Goal: Communication & Community: Answer question/provide support

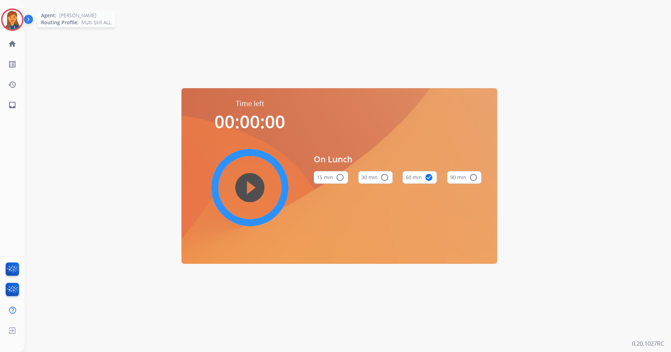
click at [16, 16] on img at bounding box center [12, 20] width 20 height 20
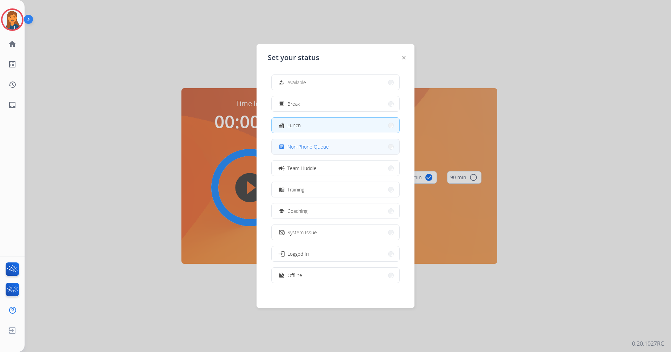
click at [348, 143] on button "assignment Non-Phone Queue" at bounding box center [336, 146] width 128 height 15
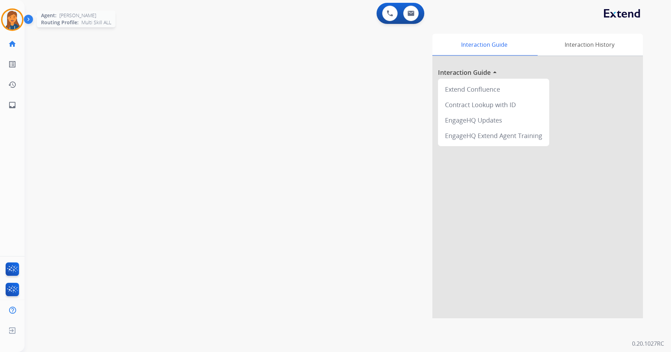
click at [10, 21] on img at bounding box center [12, 20] width 20 height 20
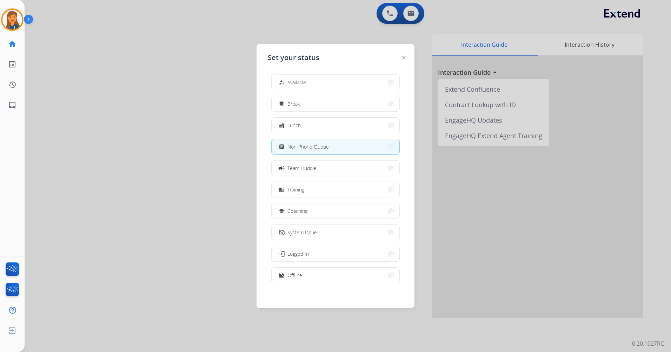
drag, startPoint x: 209, startPoint y: 66, endPoint x: 208, endPoint y: 60, distance: 6.1
click at [208, 63] on div at bounding box center [335, 176] width 671 height 352
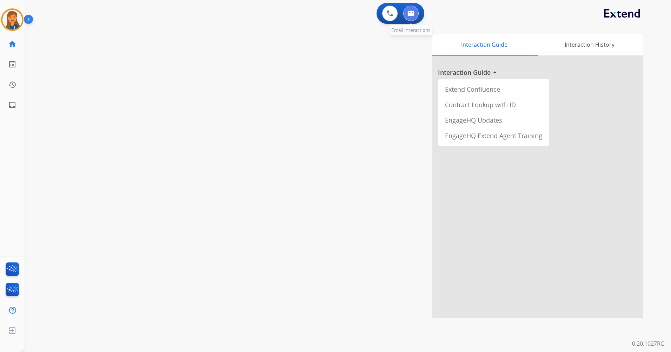
click at [406, 15] on button at bounding box center [410, 13] width 15 height 15
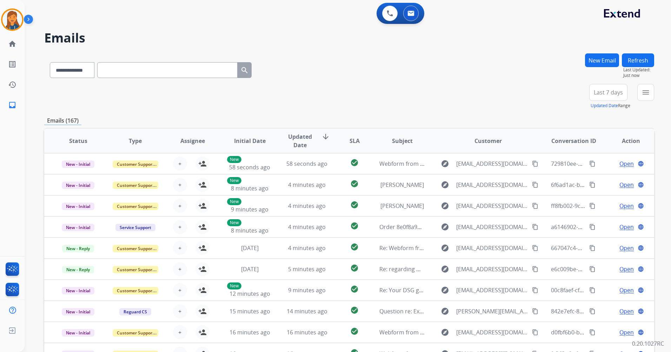
click at [113, 67] on input "text" at bounding box center [167, 70] width 140 height 16
paste input "**********"
type input "**********"
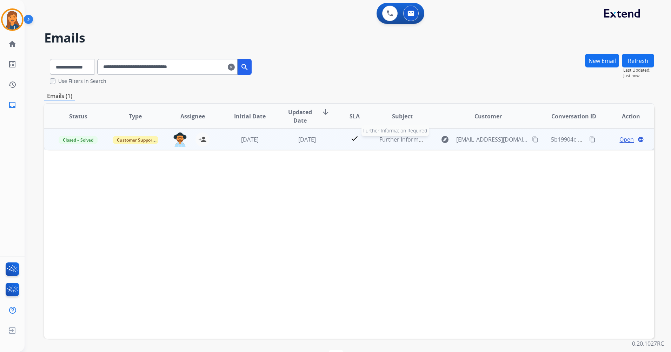
click at [405, 141] on span "Further Information Required" at bounding box center [418, 139] width 79 height 8
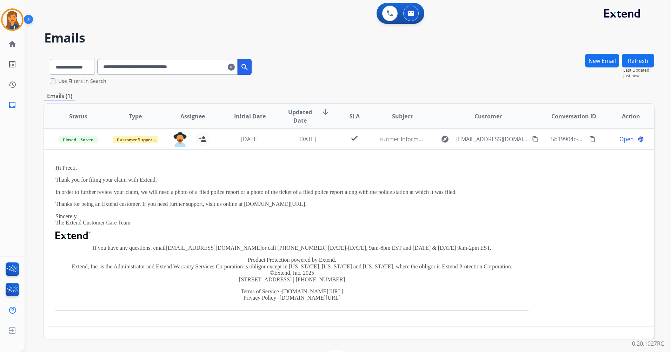
click at [236, 67] on div "**********" at bounding box center [174, 67] width 154 height 16
drag, startPoint x: 240, startPoint y: 67, endPoint x: 217, endPoint y: 68, distance: 23.2
click at [235, 67] on mat-icon "clear" at bounding box center [231, 67] width 7 height 8
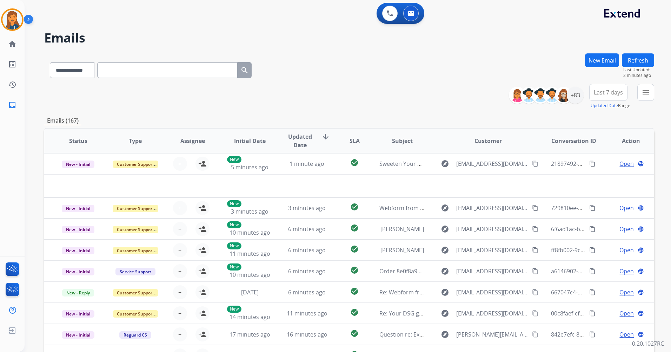
click at [153, 72] on input "text" at bounding box center [167, 70] width 140 height 16
paste input "**********"
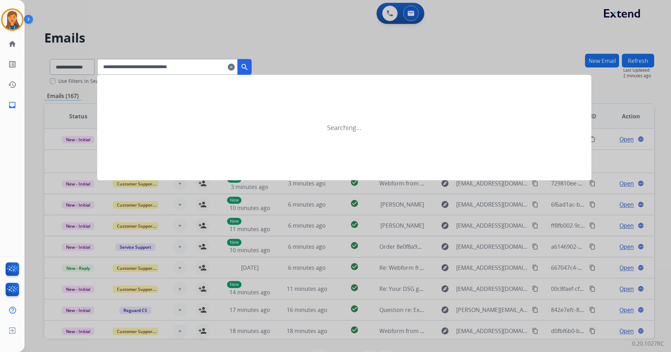
type input "**********"
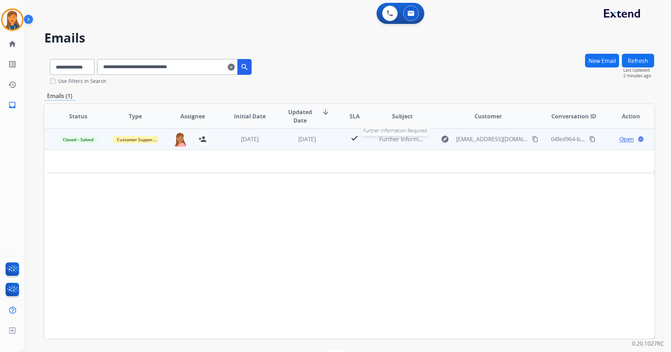
click at [400, 139] on span "Further Information Required" at bounding box center [418, 139] width 79 height 8
click at [405, 138] on span "Further Information Required" at bounding box center [418, 139] width 79 height 8
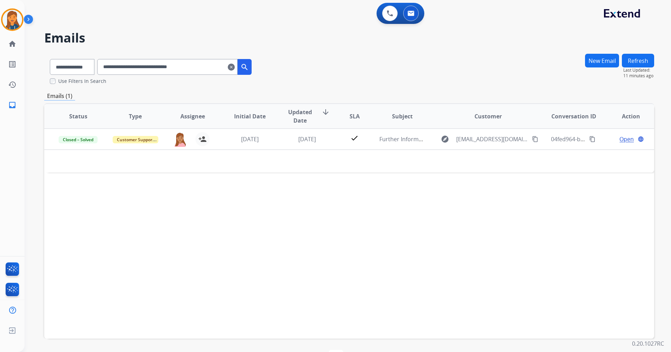
click at [235, 65] on mat-icon "clear" at bounding box center [231, 67] width 7 height 8
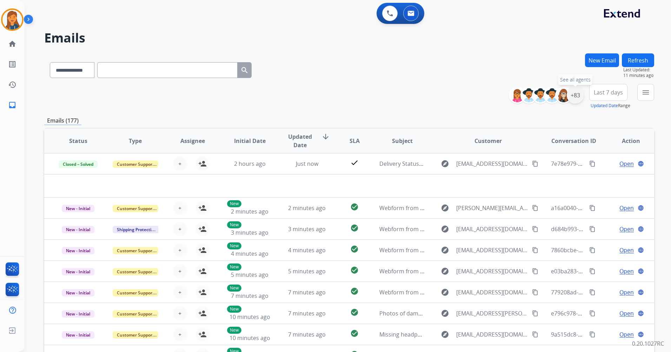
click at [575, 92] on div "+83" at bounding box center [575, 95] width 17 height 17
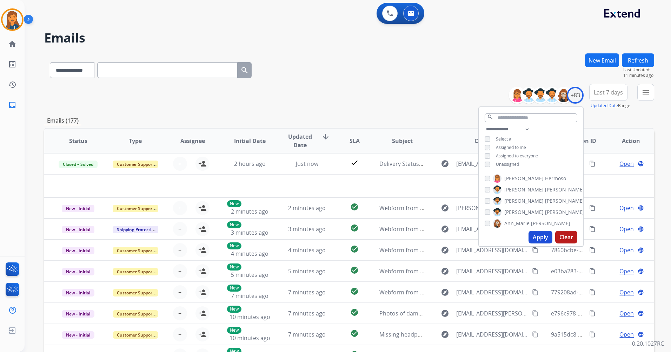
click at [607, 98] on button "Last 7 days" at bounding box center [608, 92] width 38 height 17
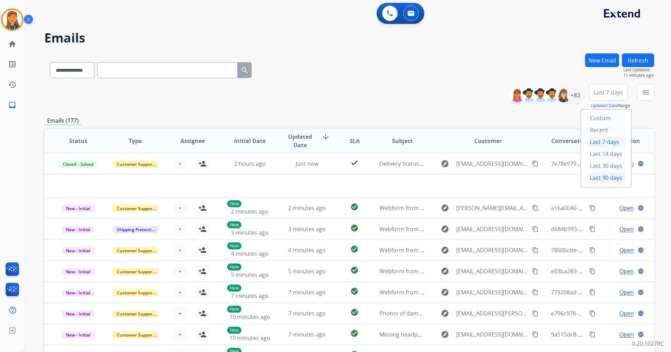
click at [590, 178] on div "Last 90 days" at bounding box center [606, 177] width 39 height 11
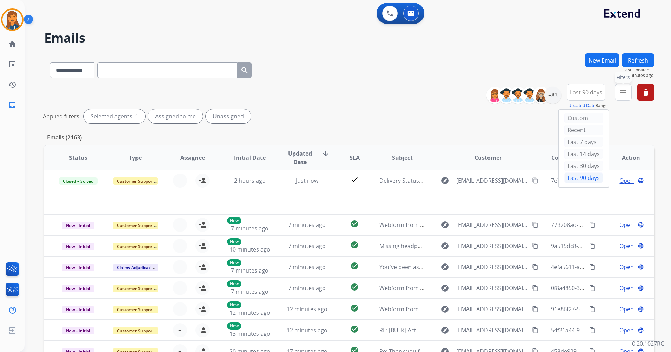
click at [624, 91] on mat-icon "menu" at bounding box center [623, 92] width 8 height 8
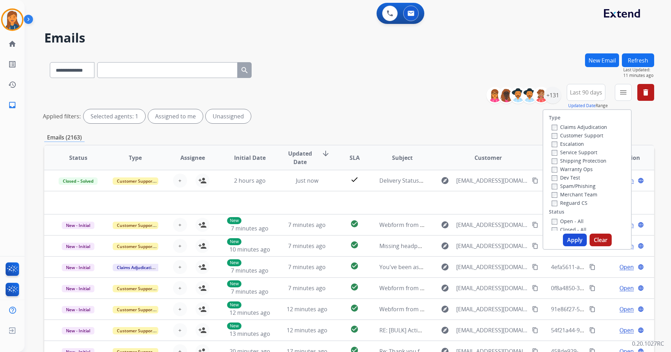
click at [576, 135] on label "Customer Support" at bounding box center [577, 135] width 52 height 7
click at [562, 160] on label "Shipping Protection" at bounding box center [578, 160] width 55 height 7
click at [563, 202] on label "Reguard CS" at bounding box center [569, 202] width 36 height 7
click at [557, 219] on label "Open - All" at bounding box center [567, 221] width 32 height 7
click at [574, 238] on button "Apply" at bounding box center [575, 239] width 24 height 13
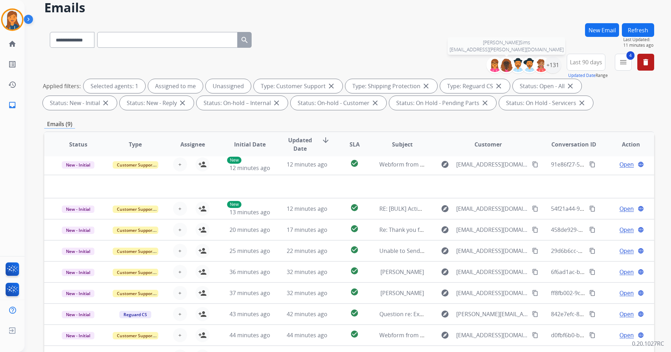
scroll to position [11, 0]
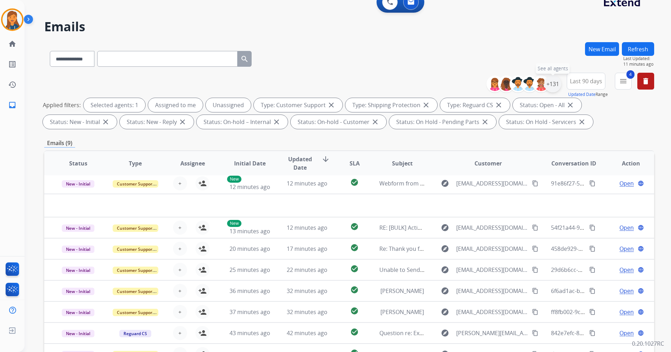
click at [550, 83] on div "+131" at bounding box center [552, 83] width 17 height 17
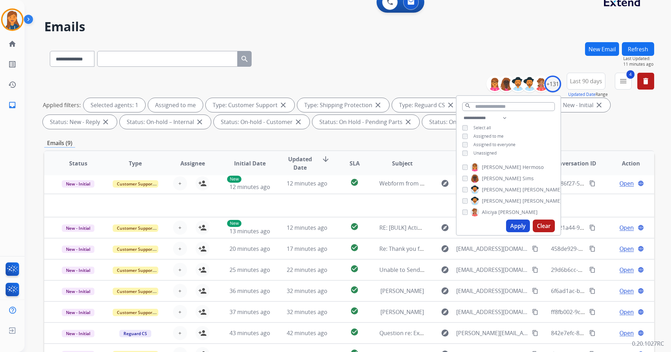
click at [513, 223] on button "Apply" at bounding box center [518, 225] width 24 height 13
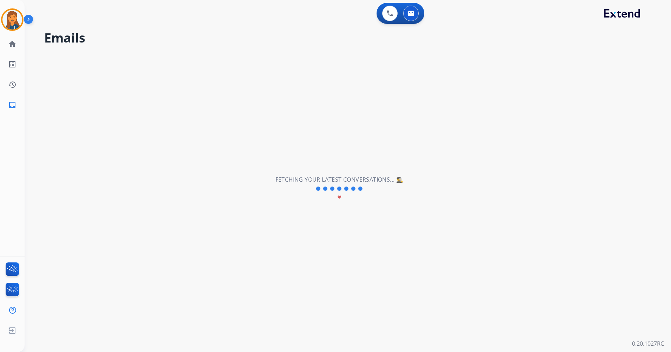
scroll to position [0, 0]
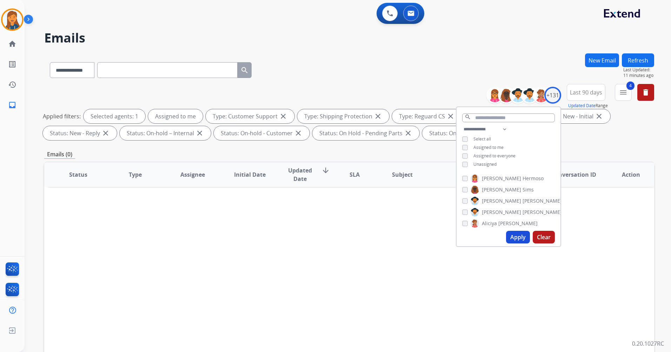
click at [249, 200] on div "Status Type Assignee Initial Date Updated Date arrow_downward SLA Subject Custo…" at bounding box center [349, 278] width 610 height 235
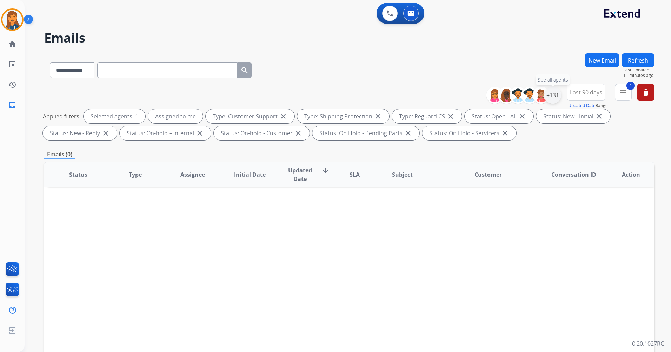
click at [553, 92] on div "+131" at bounding box center [552, 95] width 17 height 17
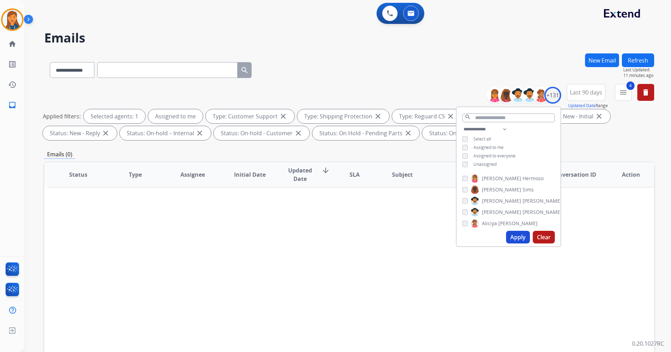
click at [460, 163] on div "**********" at bounding box center [508, 147] width 104 height 45
click at [513, 236] on button "Apply" at bounding box center [518, 236] width 24 height 13
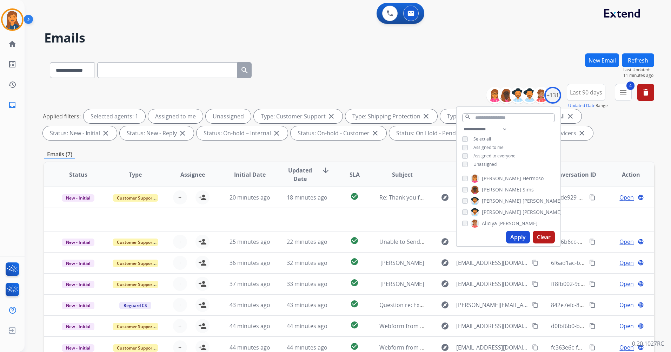
click at [612, 125] on div "Applied filters: Selected agents: 1 Assigned to me Unassigned Type: Customer Su…" at bounding box center [348, 124] width 610 height 31
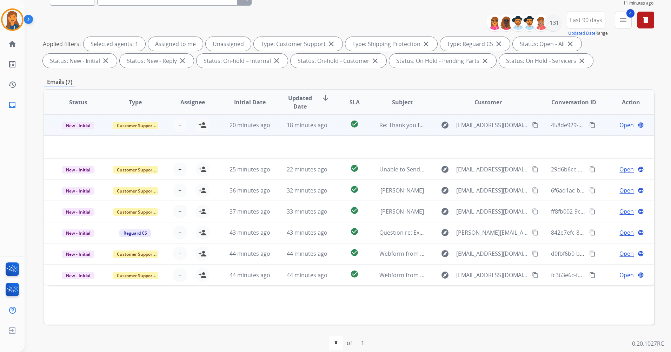
scroll to position [81, 0]
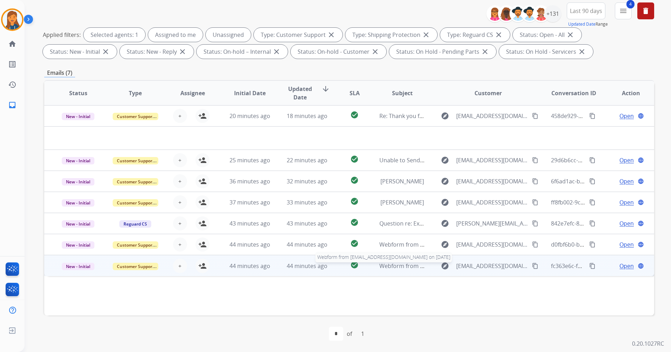
click at [396, 267] on span "Webform from [EMAIL_ADDRESS][DOMAIN_NAME] on [DATE]" at bounding box center [458, 266] width 159 height 8
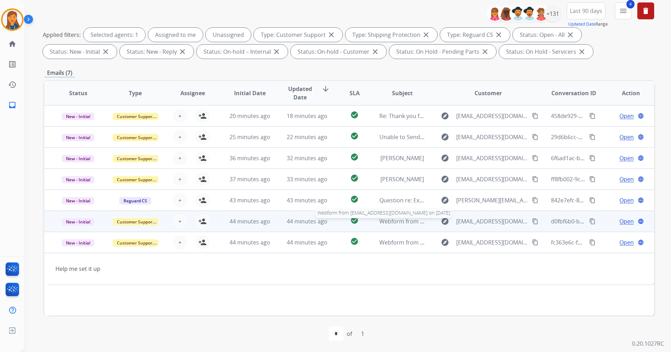
click at [381, 222] on span "Webform from [EMAIL_ADDRESS][DOMAIN_NAME] on [DATE]" at bounding box center [458, 221] width 159 height 8
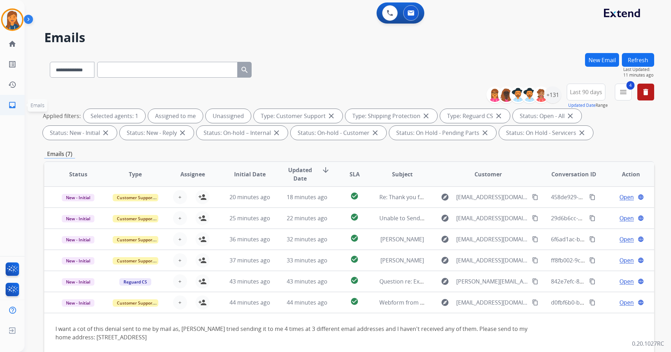
scroll to position [0, 0]
click at [553, 92] on div "+131" at bounding box center [552, 95] width 17 height 17
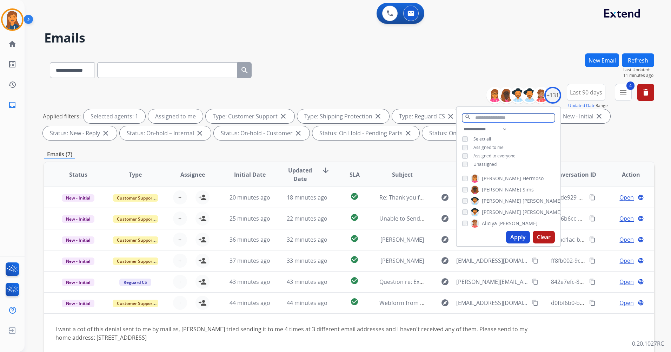
click at [484, 114] on input "text" at bounding box center [508, 117] width 93 height 9
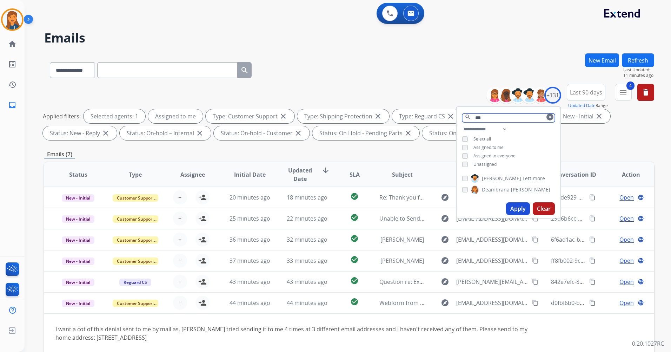
type input "***"
click at [550, 116] on mat-icon "clear" at bounding box center [550, 117] width 4 height 4
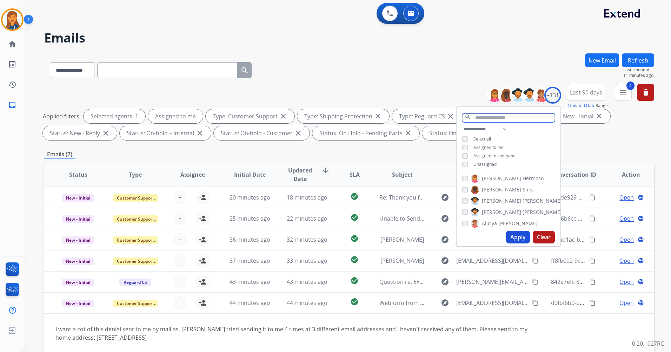
click at [535, 118] on input "text" at bounding box center [508, 117] width 93 height 9
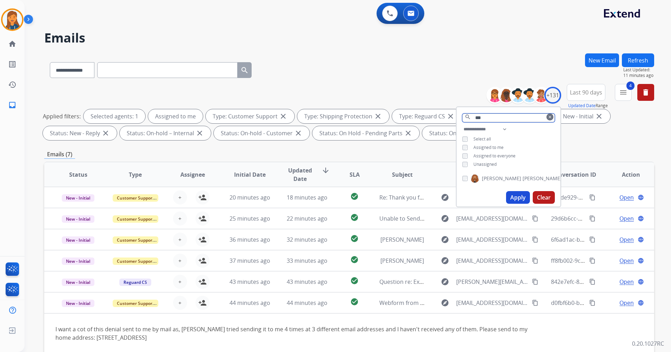
type input "***"
click at [475, 175] on img at bounding box center [474, 178] width 8 height 11
click at [546, 115] on button "clear" at bounding box center [549, 116] width 7 height 7
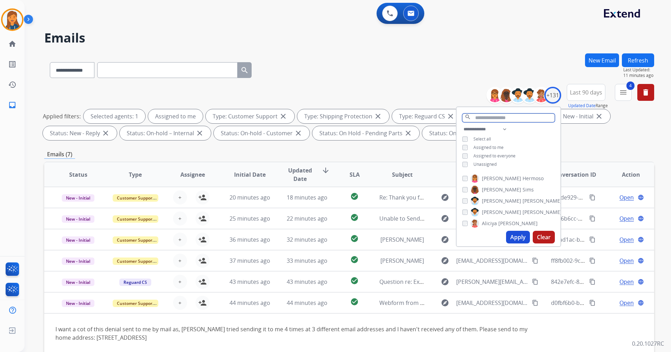
click at [522, 118] on input "text" at bounding box center [508, 117] width 93 height 9
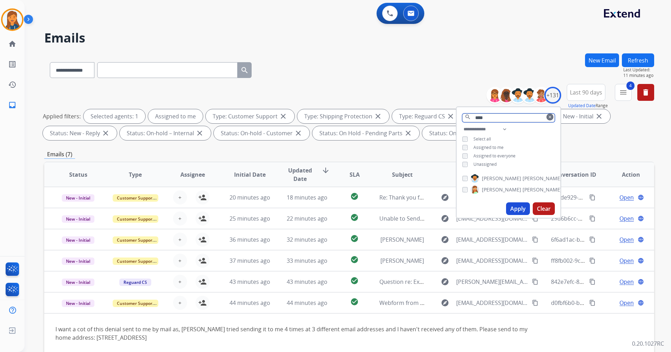
type input "****"
click at [491, 190] on span "[PERSON_NAME]" at bounding box center [501, 189] width 39 height 7
drag, startPoint x: 548, startPoint y: 116, endPoint x: 536, endPoint y: 117, distance: 11.6
click at [548, 116] on mat-icon "clear" at bounding box center [550, 117] width 4 height 4
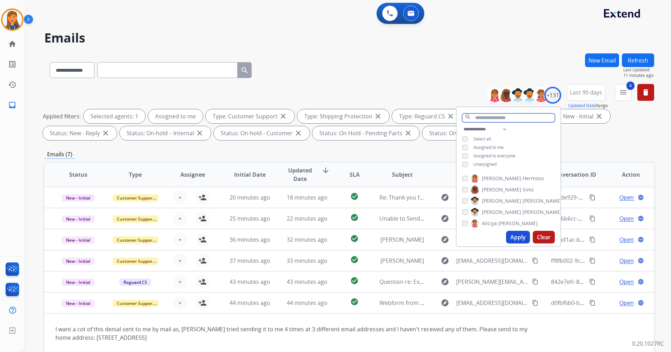
click at [530, 116] on input "text" at bounding box center [508, 117] width 93 height 9
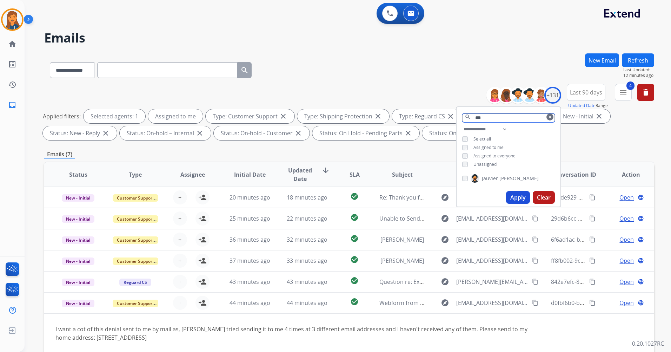
type input "***"
click at [496, 179] on label "[PERSON_NAME]" at bounding box center [504, 178] width 68 height 8
click at [548, 118] on mat-icon "clear" at bounding box center [550, 117] width 4 height 4
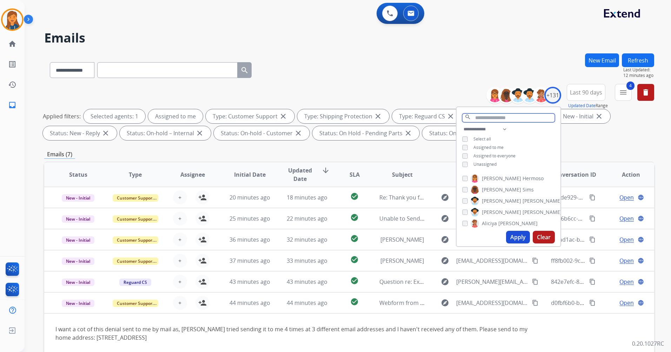
click at [479, 115] on input "text" at bounding box center [508, 117] width 93 height 9
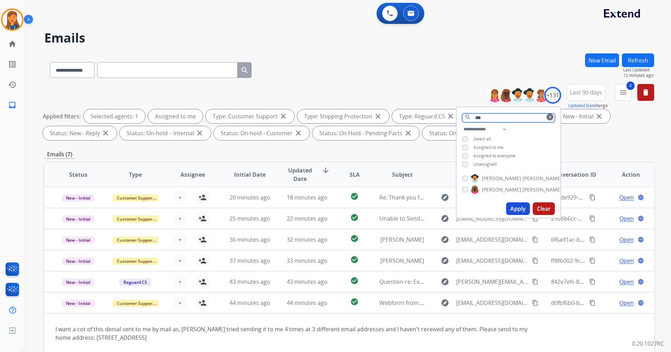
type input "***"
click at [522, 179] on span "[PERSON_NAME]" at bounding box center [541, 178] width 39 height 7
click at [522, 189] on span "[PERSON_NAME]" at bounding box center [541, 189] width 39 height 7
click at [548, 116] on mat-icon "clear" at bounding box center [550, 117] width 4 height 4
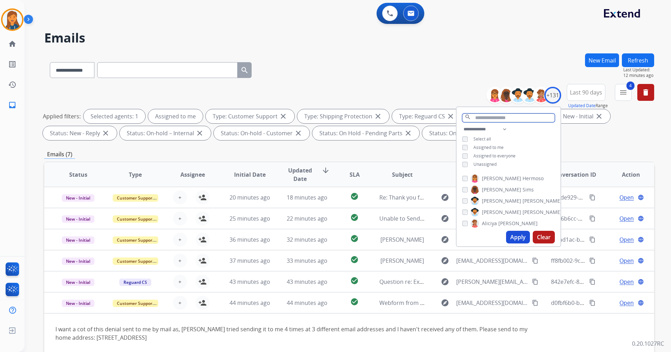
click at [482, 116] on input "text" at bounding box center [508, 117] width 93 height 9
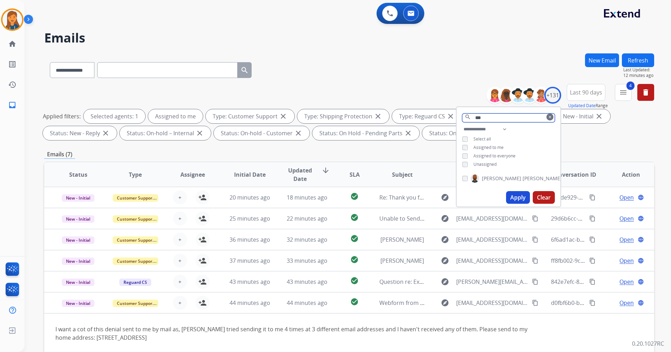
type input "***"
click at [485, 177] on span "[PERSON_NAME]" at bounding box center [501, 178] width 39 height 7
click at [548, 117] on mat-icon "clear" at bounding box center [550, 117] width 4 height 4
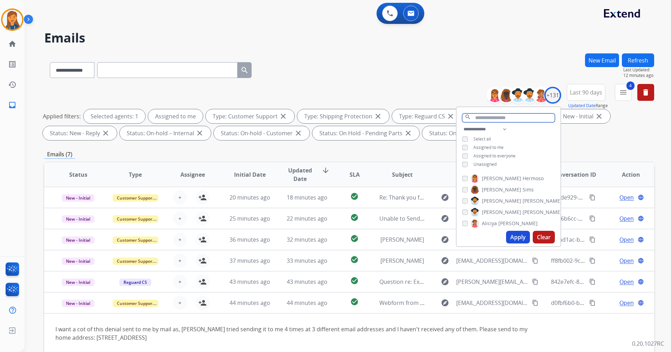
click at [514, 118] on input "text" at bounding box center [508, 117] width 93 height 9
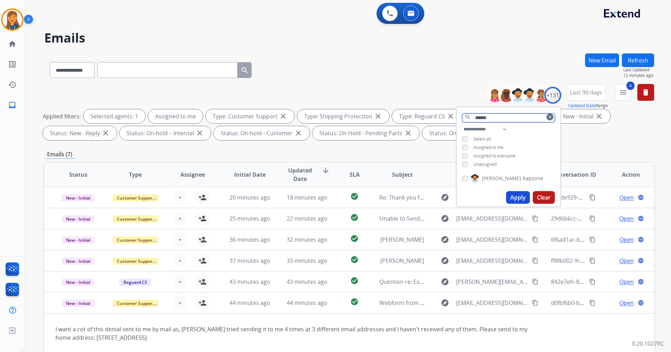
type input "******"
click at [484, 176] on span "[PERSON_NAME]" at bounding box center [501, 178] width 39 height 7
click at [546, 116] on button "clear" at bounding box center [549, 116] width 7 height 7
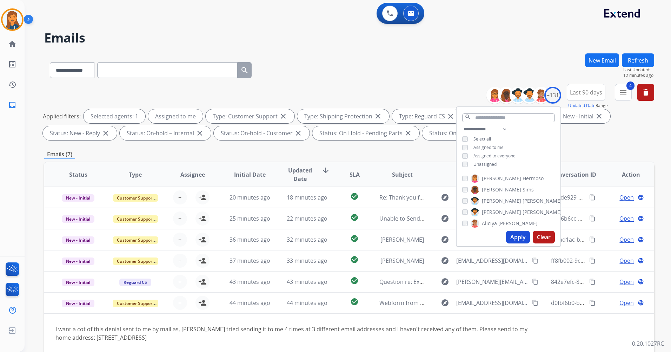
click at [499, 112] on div "search" at bounding box center [508, 116] width 104 height 18
click at [497, 115] on input "text" at bounding box center [508, 117] width 93 height 9
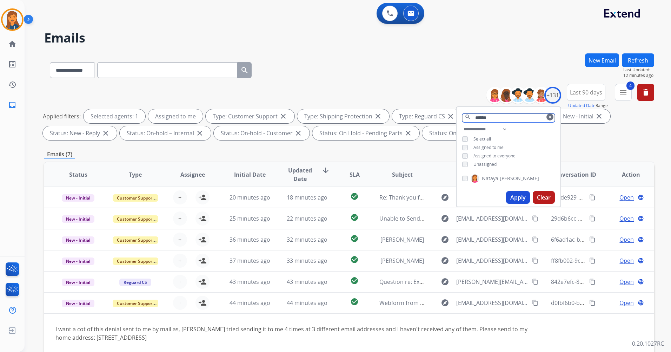
type input "******"
click at [494, 181] on span "Nataya" at bounding box center [490, 178] width 16 height 7
click at [548, 118] on mat-icon "clear" at bounding box center [550, 117] width 4 height 4
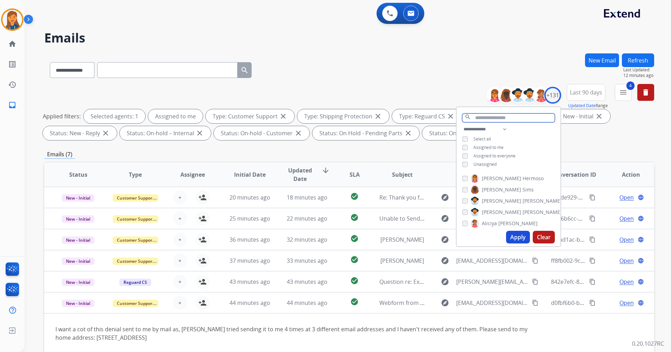
click at [508, 116] on input "text" at bounding box center [508, 117] width 93 height 9
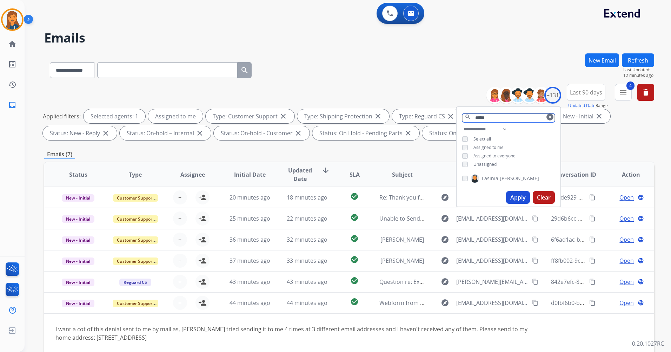
type input "*****"
drag, startPoint x: 499, startPoint y: 175, endPoint x: 497, endPoint y: 161, distance: 14.6
click at [500, 175] on span "[PERSON_NAME]" at bounding box center [519, 178] width 39 height 7
click at [549, 118] on mat-icon "clear" at bounding box center [550, 117] width 4 height 4
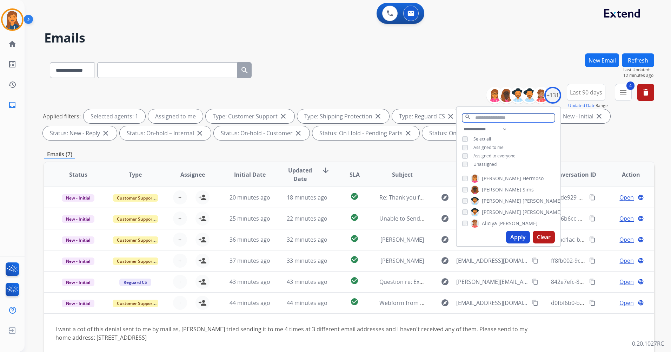
click at [523, 113] on input "text" at bounding box center [508, 117] width 93 height 9
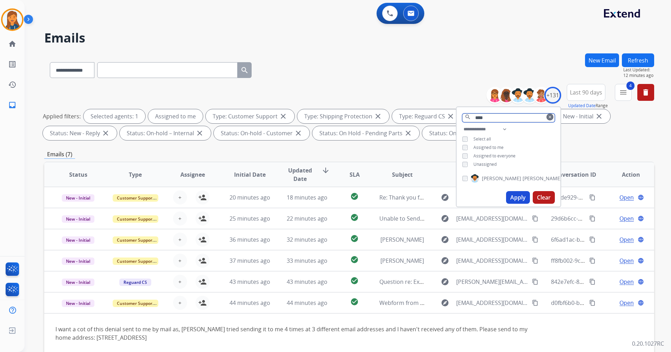
type input "****"
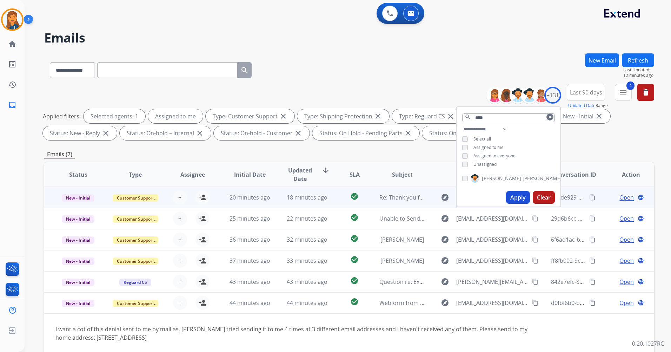
drag, startPoint x: 488, startPoint y: 177, endPoint x: 293, endPoint y: 200, distance: 196.7
click at [488, 178] on span "[PERSON_NAME]" at bounding box center [501, 178] width 39 height 7
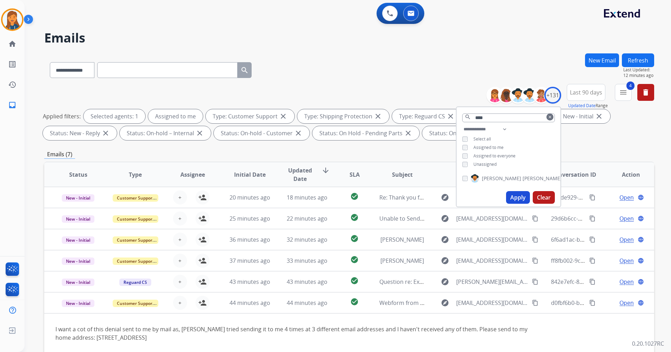
click at [548, 118] on mat-icon "clear" at bounding box center [550, 117] width 4 height 4
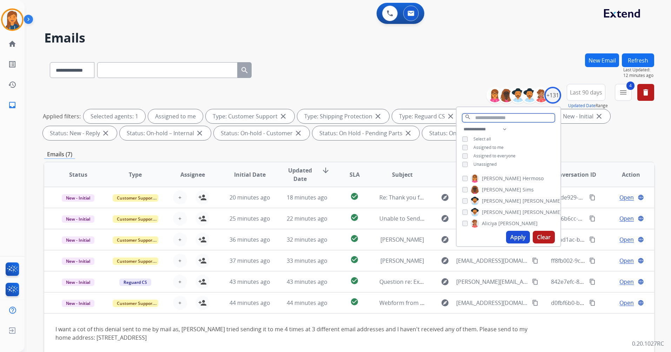
click at [503, 114] on input "text" at bounding box center [508, 117] width 93 height 9
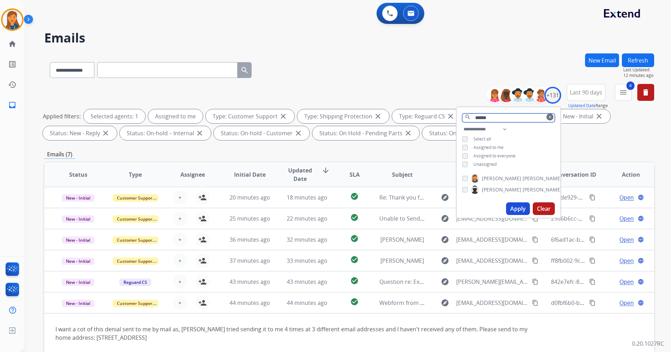
type input "******"
click at [522, 191] on span "[PERSON_NAME]" at bounding box center [541, 189] width 39 height 7
click at [548, 116] on mat-icon "clear" at bounding box center [550, 117] width 4 height 4
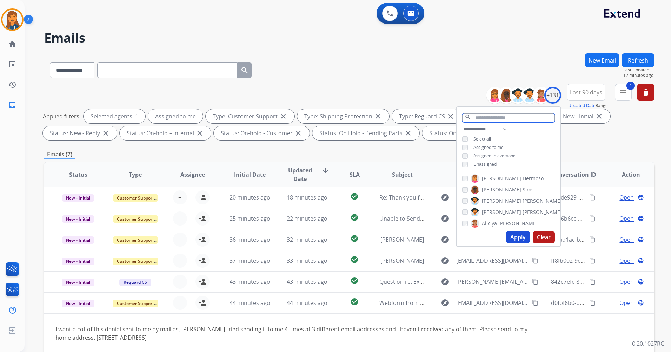
click at [508, 116] on input "text" at bounding box center [508, 117] width 93 height 9
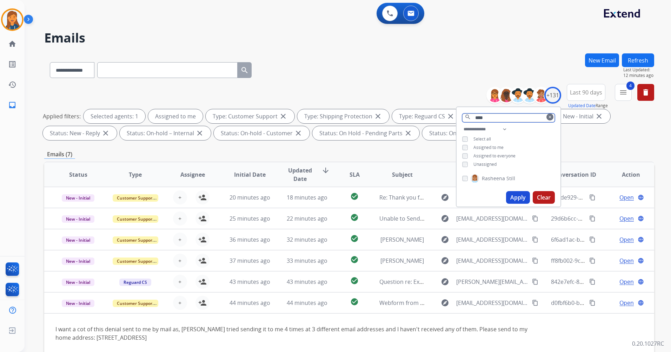
type input "****"
click at [492, 175] on span "Rasheena" at bounding box center [493, 178] width 23 height 7
click at [510, 201] on button "Apply" at bounding box center [518, 197] width 24 height 13
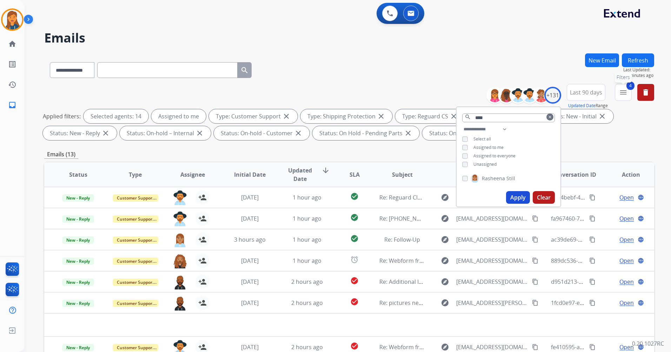
click at [622, 88] on mat-icon "menu" at bounding box center [623, 92] width 8 height 8
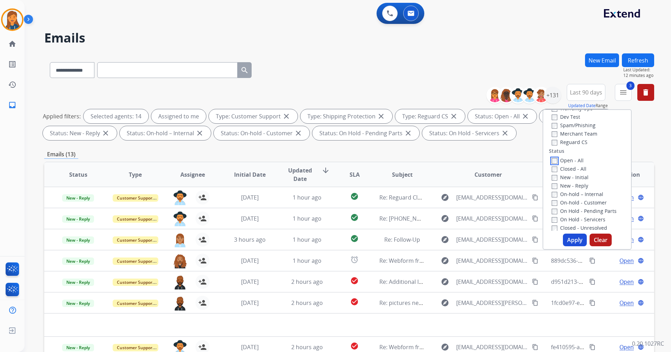
scroll to position [70, 0]
click at [568, 240] on button "Apply" at bounding box center [575, 239] width 24 height 13
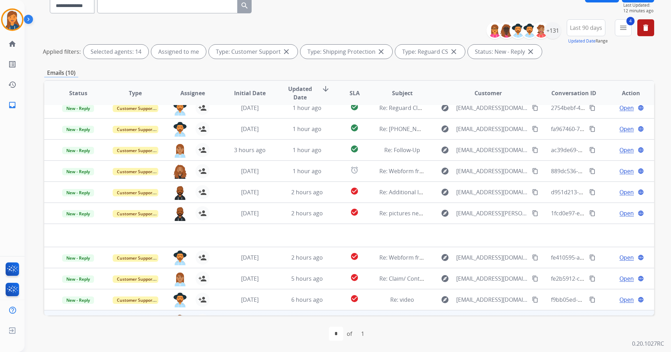
scroll to position [0, 0]
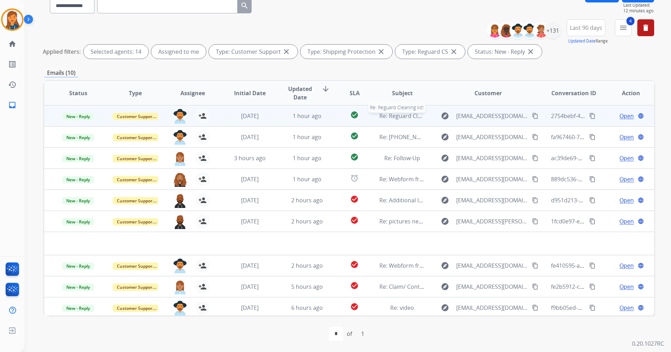
click at [411, 117] on span "Re: Reguard Cleaning kit!" at bounding box center [411, 116] width 65 height 8
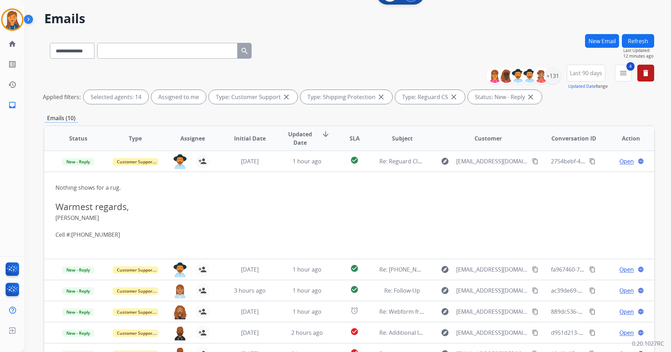
scroll to position [35, 0]
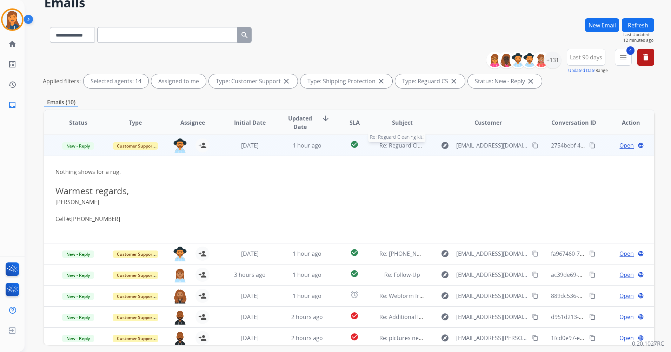
click at [405, 145] on span "Re: Reguard Cleaning kit!" at bounding box center [411, 145] width 65 height 8
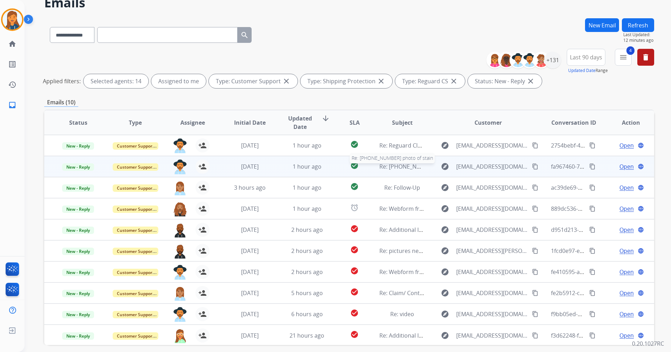
click at [397, 167] on span "Re: [PHONE_NUMBER] photo of stain" at bounding box center [427, 166] width 97 height 8
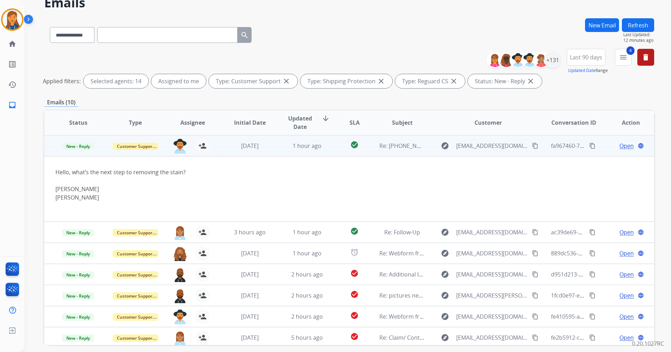
scroll to position [21, 0]
click at [532, 145] on mat-icon "content_copy" at bounding box center [535, 145] width 6 height 6
click at [622, 146] on span "Open" at bounding box center [626, 145] width 14 height 8
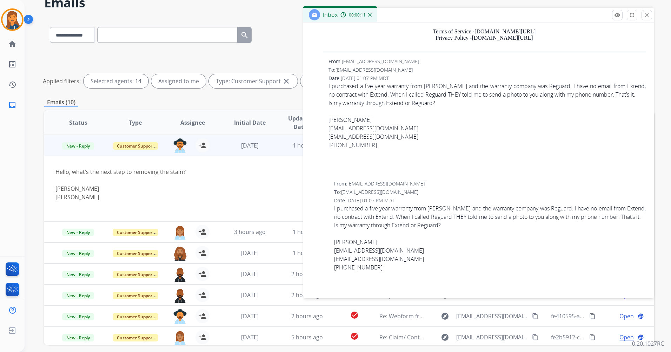
scroll to position [456, 0]
drag, startPoint x: 388, startPoint y: 128, endPoint x: 326, endPoint y: 127, distance: 61.4
click at [326, 127] on div "From: [EMAIL_ADDRESS][DOMAIN_NAME] To: [EMAIL_ADDRESS][DOMAIN_NAME] Date: [DATE…" at bounding box center [479, 115] width 334 height 116
copy link "[EMAIL_ADDRESS][DOMAIN_NAME]"
drag, startPoint x: 387, startPoint y: 135, endPoint x: 321, endPoint y: 132, distance: 66.4
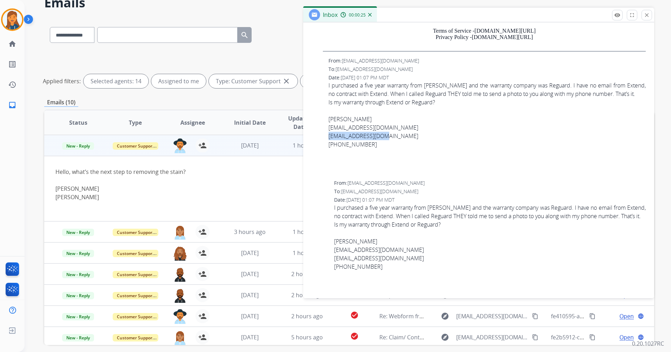
click at [321, 132] on div "From: [EMAIL_ADDRESS][DOMAIN_NAME] To: [EMAIL_ADDRESS][DOMAIN_NAME] Date: [DATE…" at bounding box center [479, 115] width 334 height 116
copy link "[EMAIL_ADDRESS][DOMAIN_NAME]"
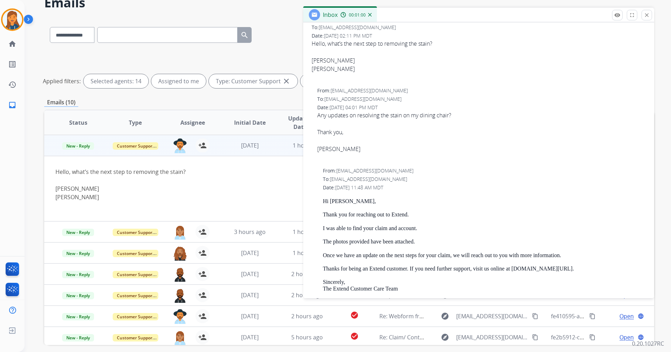
scroll to position [0, 0]
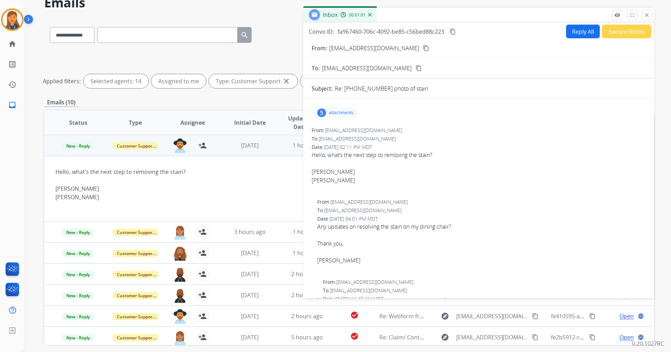
click at [569, 30] on button "Reply All" at bounding box center [583, 32] width 34 height 14
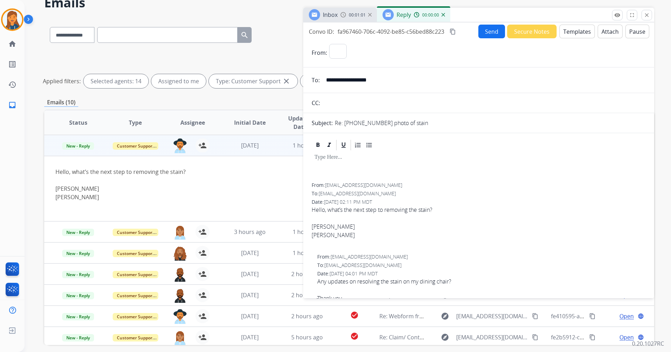
select select "**********"
click at [567, 27] on button "Templates" at bounding box center [576, 32] width 35 height 14
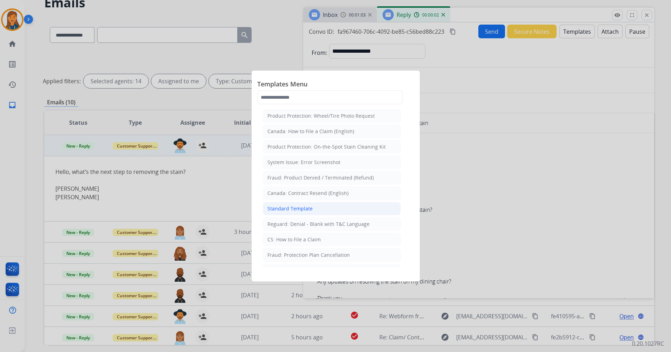
click at [280, 208] on div "Standard Template" at bounding box center [289, 208] width 45 height 7
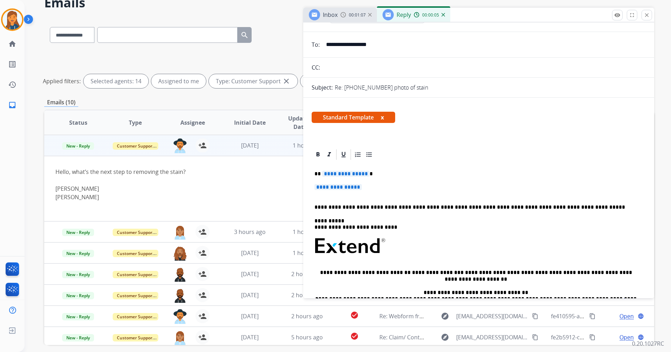
scroll to position [35, 0]
click at [337, 175] on span "**********" at bounding box center [345, 174] width 47 height 6
click at [339, 188] on span "**********" at bounding box center [337, 187] width 47 height 6
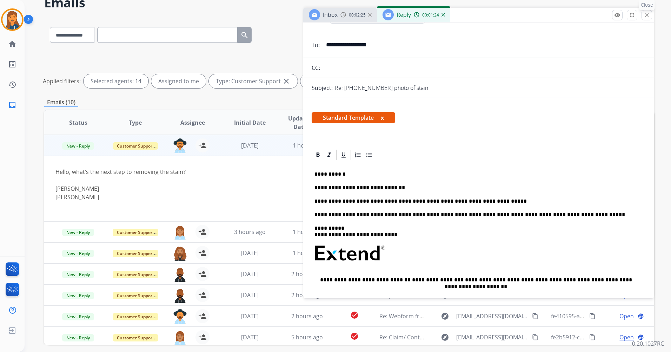
click at [647, 18] on button "close Close" at bounding box center [646, 15] width 11 height 11
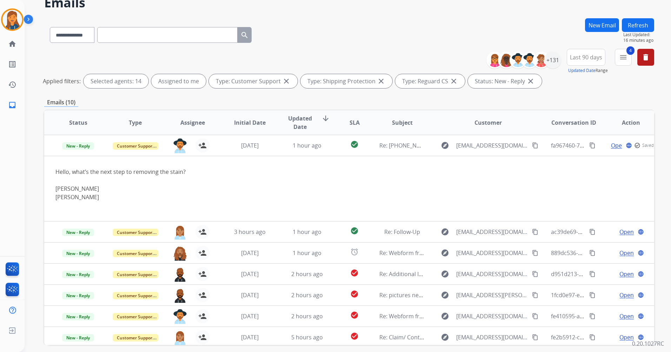
click at [587, 90] on div "**********" at bounding box center [349, 70] width 610 height 42
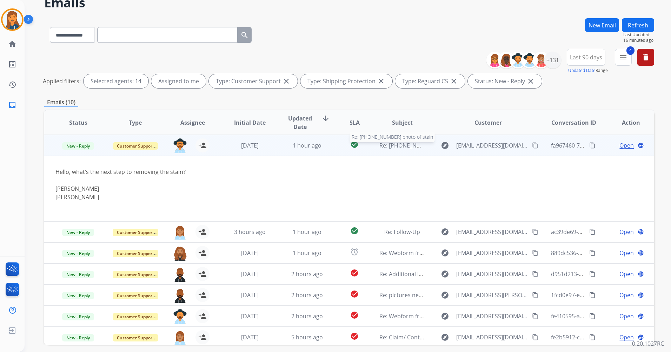
click at [403, 147] on span "Re: [PHONE_NUMBER] photo of stain" at bounding box center [427, 145] width 97 height 8
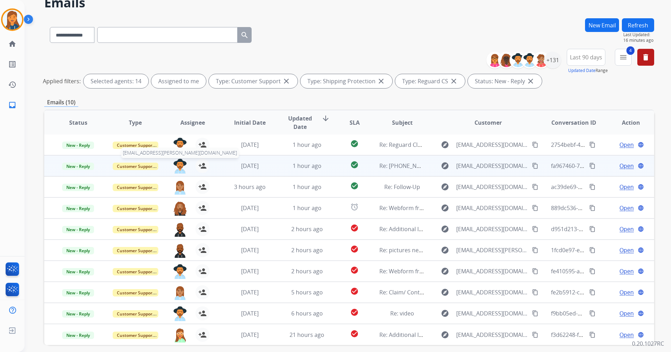
scroll to position [0, 0]
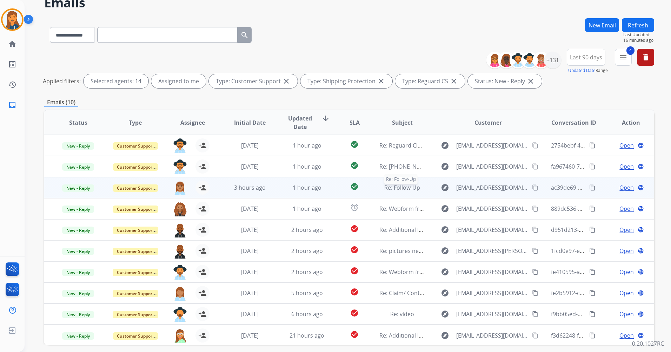
click at [407, 186] on span "Re: Follow-Up" at bounding box center [402, 187] width 36 height 8
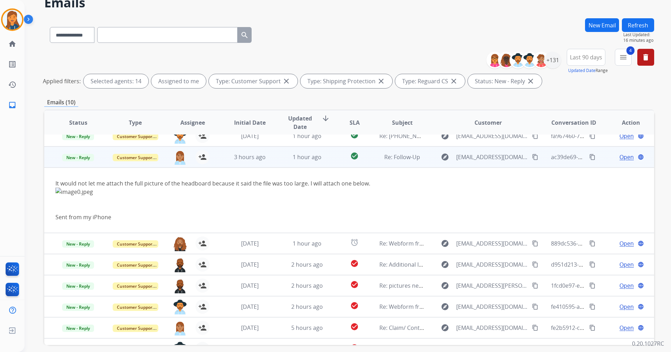
scroll to position [42, 0]
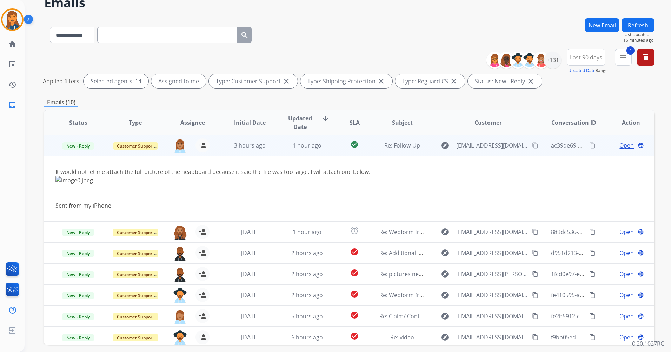
click at [622, 146] on span "Open" at bounding box center [626, 145] width 14 height 8
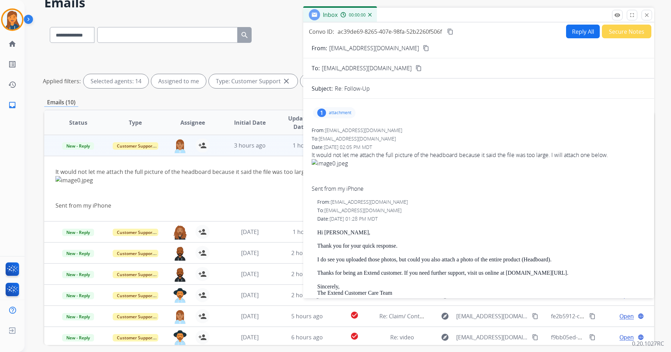
click at [333, 115] on div "1 attachment" at bounding box center [334, 112] width 42 height 11
click at [340, 131] on div at bounding box center [336, 130] width 35 height 25
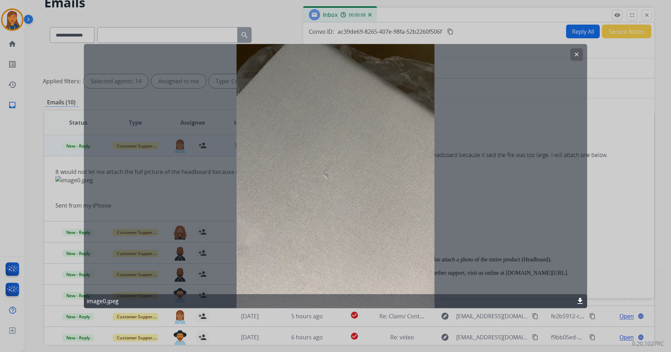
click at [578, 52] on mat-icon "clear" at bounding box center [576, 54] width 6 height 6
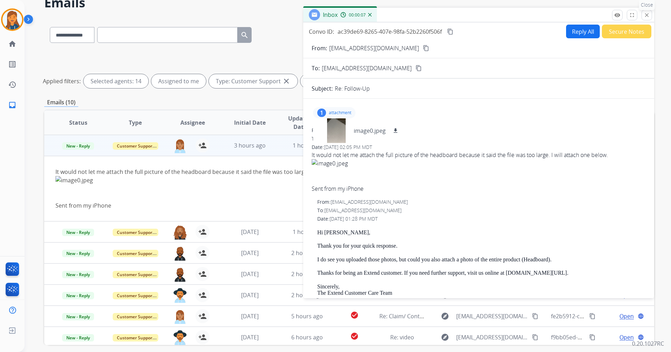
click at [647, 16] on mat-icon "close" at bounding box center [646, 15] width 6 height 6
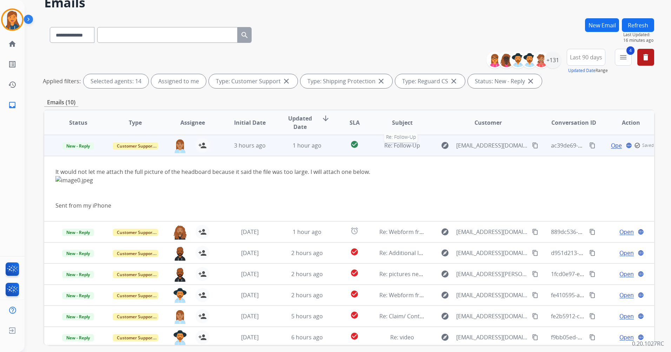
click at [401, 146] on span "Re: Follow-Up" at bounding box center [402, 145] width 36 height 8
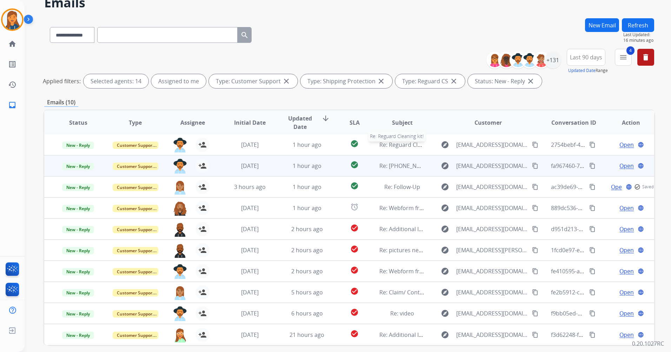
scroll to position [1, 0]
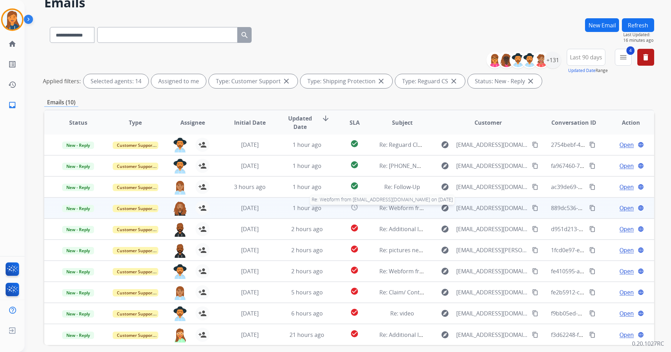
click at [409, 206] on span "Re: Webform from [EMAIL_ADDRESS][DOMAIN_NAME] on [DATE]" at bounding box center [463, 208] width 168 height 8
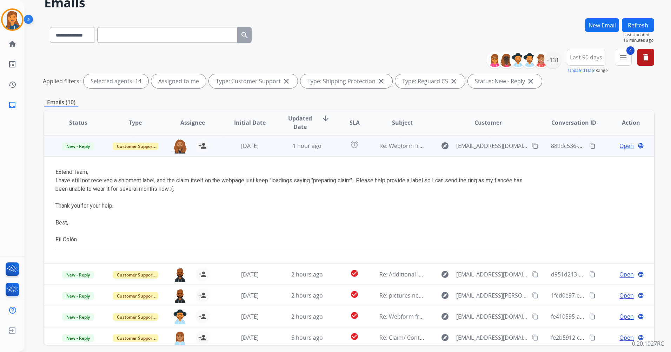
scroll to position [63, 0]
click at [532, 146] on mat-icon "content_copy" at bounding box center [535, 145] width 6 height 6
click at [402, 143] on span "Re: Webform from [EMAIL_ADDRESS][DOMAIN_NAME] on [DATE]" at bounding box center [463, 145] width 168 height 8
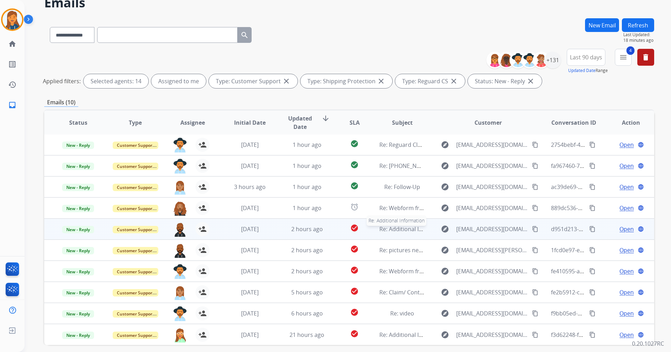
click at [401, 231] on span "Re: Additional Information" at bounding box center [413, 229] width 69 height 8
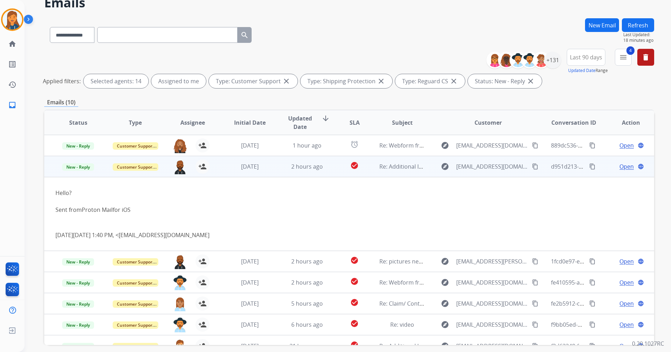
scroll to position [74, 0]
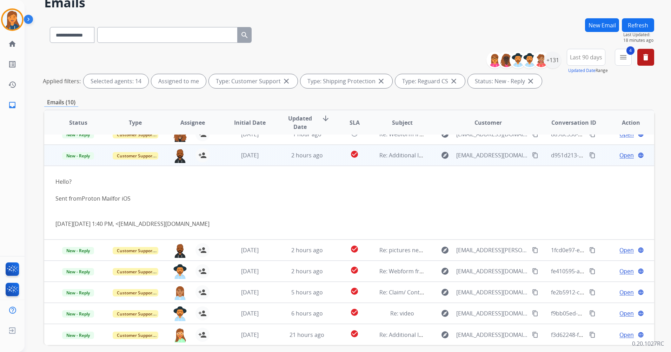
click at [624, 157] on span "Open" at bounding box center [626, 155] width 14 height 8
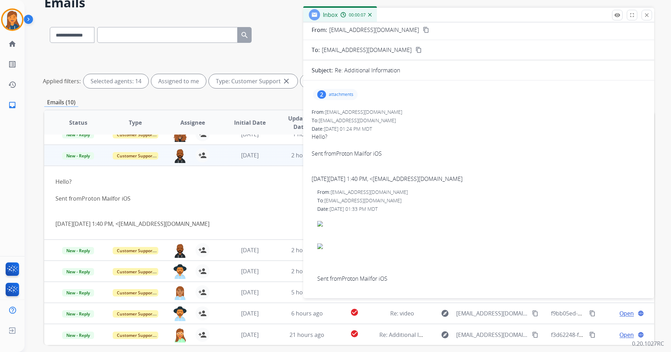
scroll to position [0, 0]
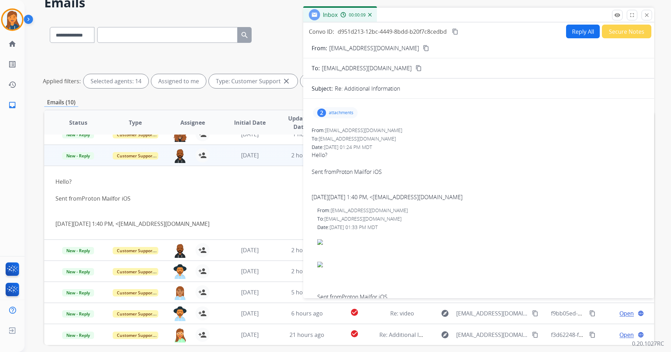
click at [423, 47] on mat-icon "content_copy" at bounding box center [426, 48] width 6 height 6
click at [336, 113] on p "attachments" at bounding box center [341, 113] width 25 height 6
click at [333, 124] on div at bounding box center [336, 130] width 35 height 25
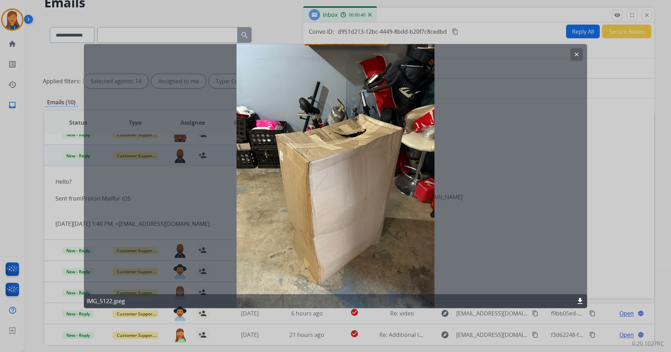
click at [576, 52] on mat-icon "clear" at bounding box center [576, 54] width 6 height 6
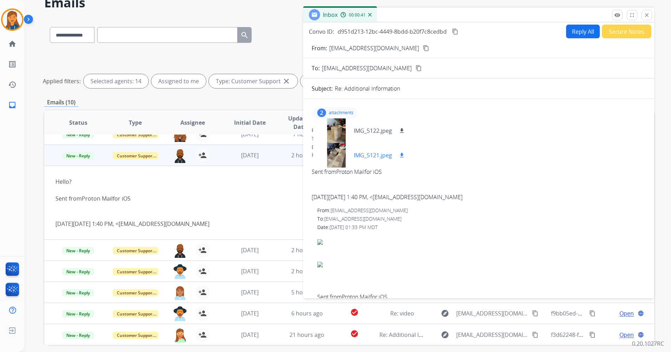
click at [334, 161] on div at bounding box center [336, 155] width 35 height 25
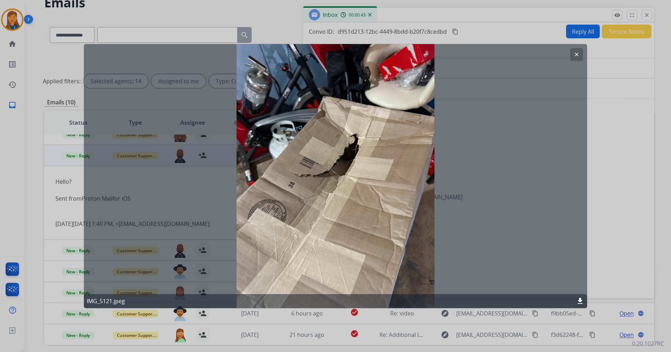
click at [577, 55] on mat-icon "clear" at bounding box center [576, 54] width 6 height 6
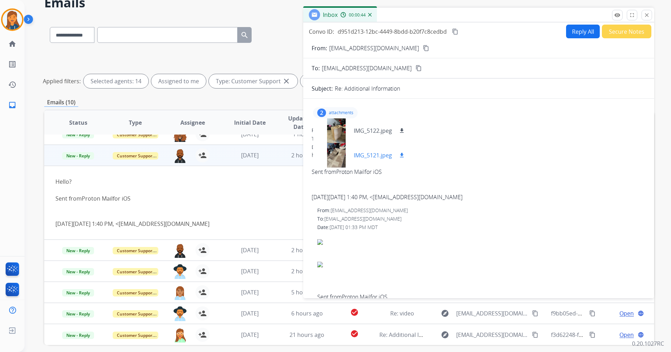
click at [401, 154] on mat-icon "download" at bounding box center [402, 155] width 6 height 6
click at [400, 127] on mat-icon "download" at bounding box center [402, 130] width 6 height 6
click at [588, 29] on button "Reply All" at bounding box center [583, 32] width 34 height 14
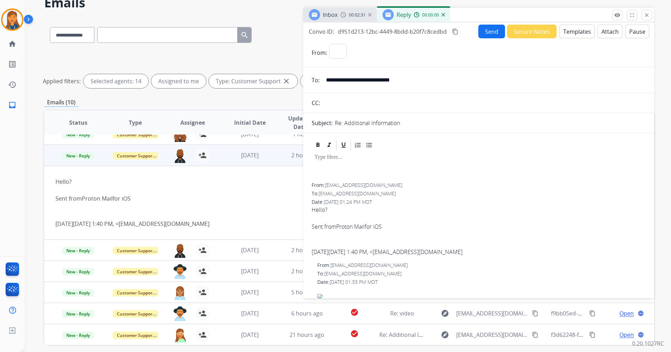
select select "**********"
click at [586, 30] on button "Templates" at bounding box center [576, 32] width 35 height 14
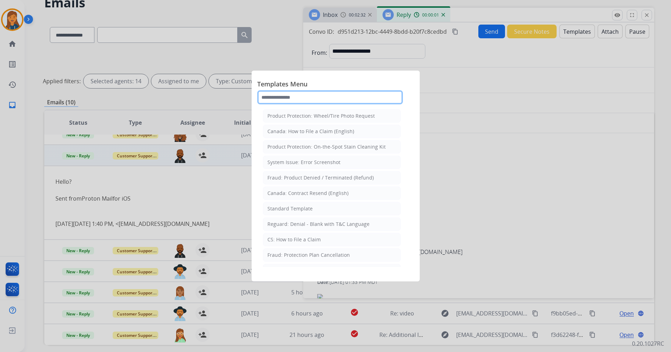
click at [324, 96] on input "text" at bounding box center [330, 97] width 146 height 14
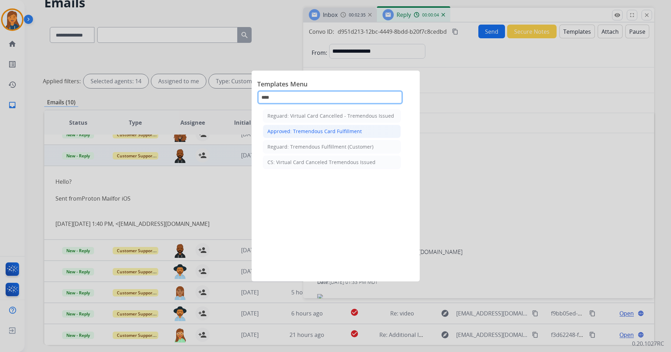
type input "****"
click at [303, 132] on div "Approved: Tremendous Card Fulfillment" at bounding box center [314, 131] width 94 height 7
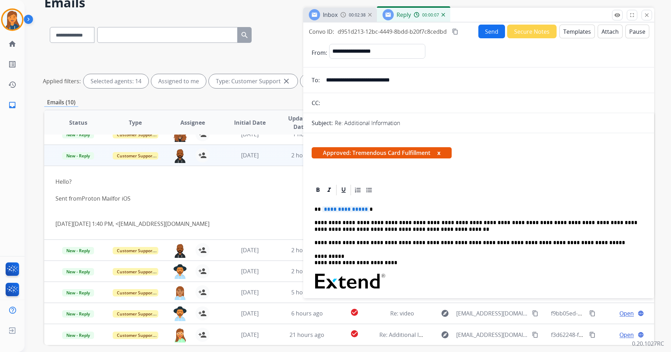
click at [337, 209] on span "**********" at bounding box center [345, 209] width 47 height 6
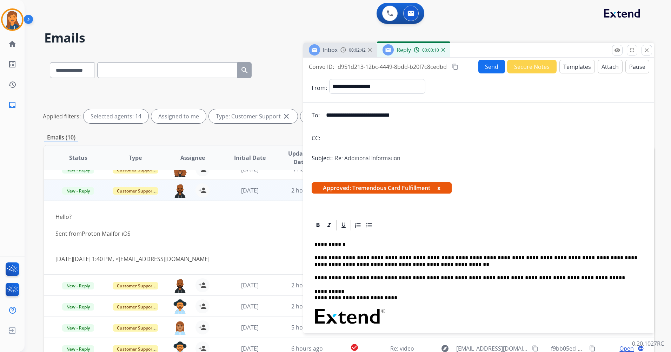
click at [403, 264] on p "**********" at bounding box center [475, 260] width 323 height 13
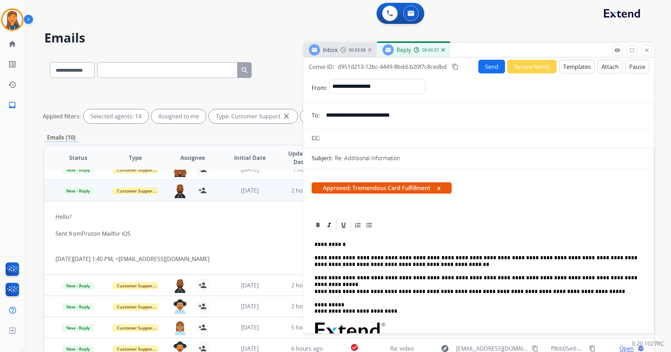
click at [453, 68] on mat-icon "content_copy" at bounding box center [455, 66] width 6 height 6
click at [488, 64] on button "Send" at bounding box center [491, 67] width 27 height 14
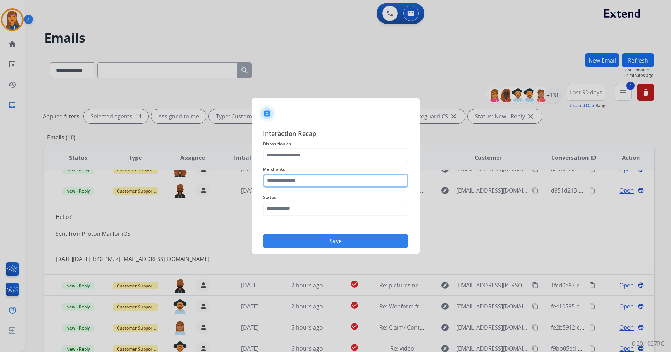
click at [327, 184] on input "text" at bounding box center [336, 180] width 146 height 14
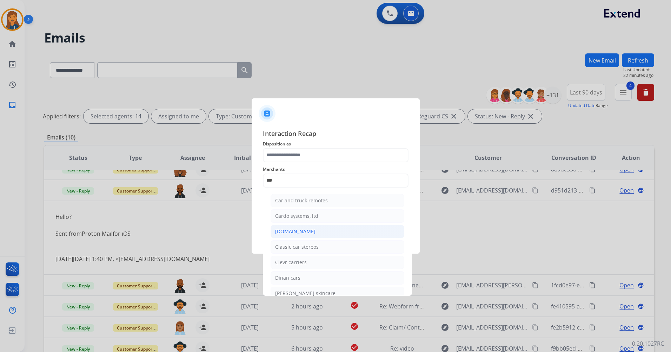
click at [285, 230] on div "[DOMAIN_NAME]" at bounding box center [295, 231] width 40 height 7
type input "**********"
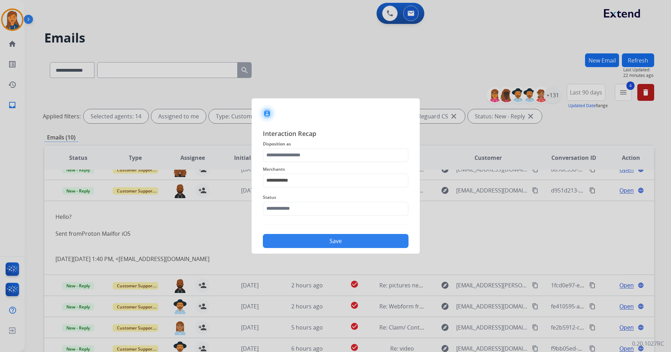
click at [289, 198] on span "Status" at bounding box center [336, 197] width 146 height 8
click at [289, 209] on input "text" at bounding box center [336, 208] width 146 height 14
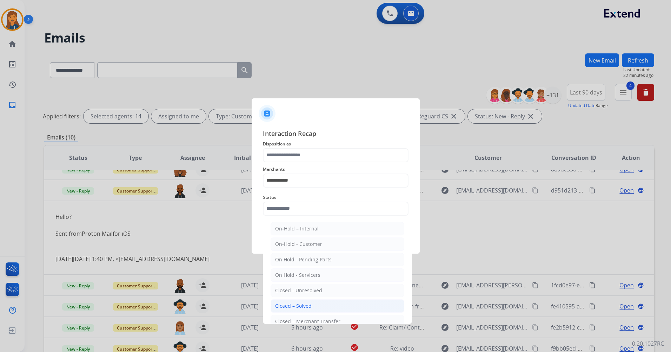
click at [300, 302] on div "Closed – Solved" at bounding box center [293, 305] width 36 height 7
type input "**********"
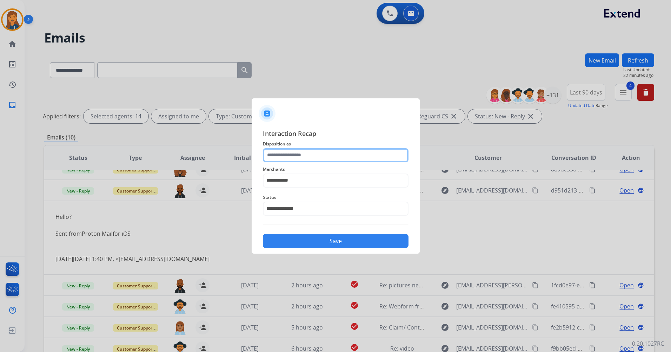
click at [298, 153] on input "text" at bounding box center [336, 155] width 146 height 14
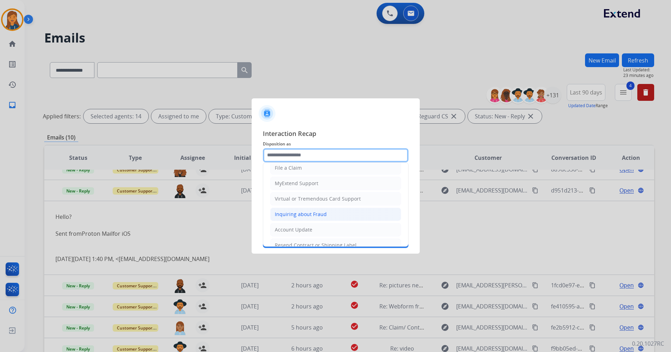
scroll to position [70, 0]
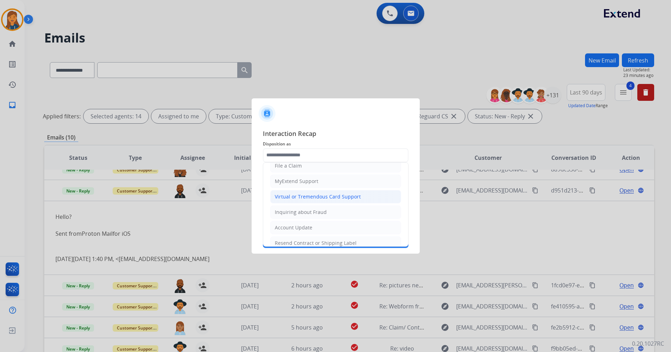
click at [289, 197] on div "Virtual or Tremendous Card Support" at bounding box center [318, 196] width 86 height 7
type input "**********"
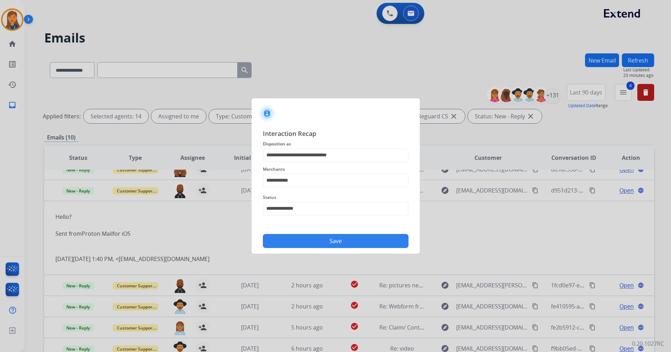
drag, startPoint x: 295, startPoint y: 237, endPoint x: 292, endPoint y: 238, distance: 3.7
click at [292, 238] on button "Save" at bounding box center [336, 241] width 146 height 14
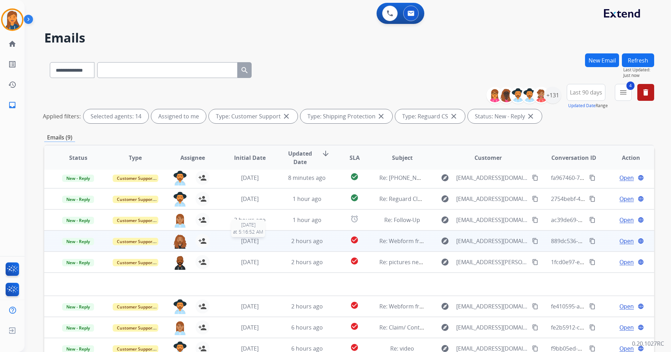
scroll to position [65, 0]
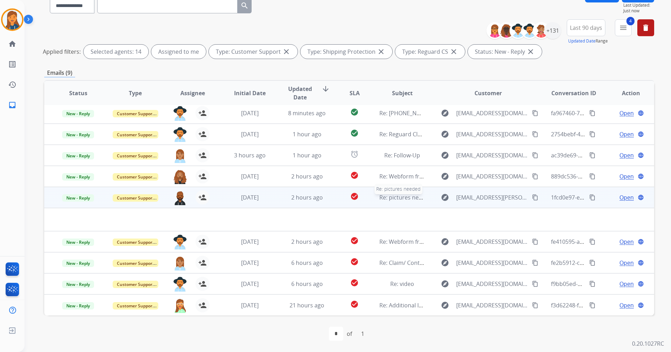
click at [400, 199] on span "Re: pictures needed" at bounding box center [405, 197] width 53 height 8
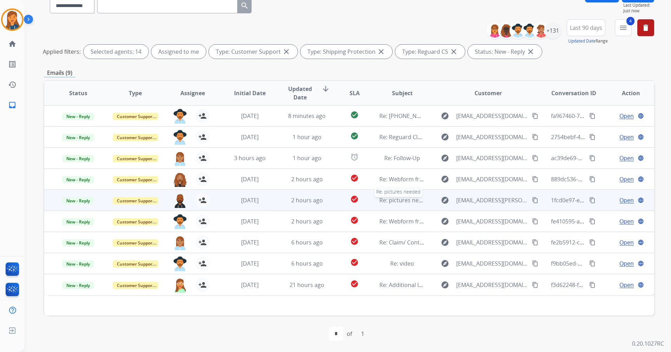
scroll to position [0, 0]
click at [400, 199] on span "Re: pictures needed" at bounding box center [405, 200] width 53 height 8
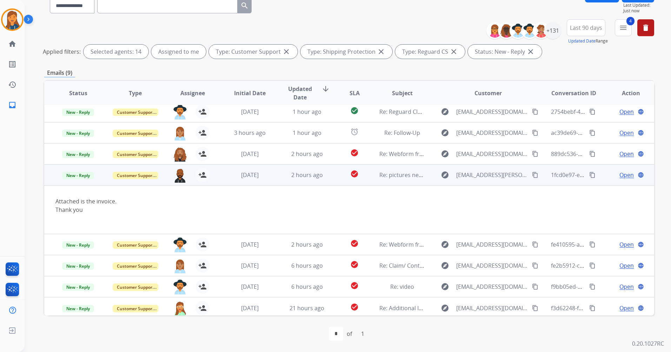
scroll to position [28, 0]
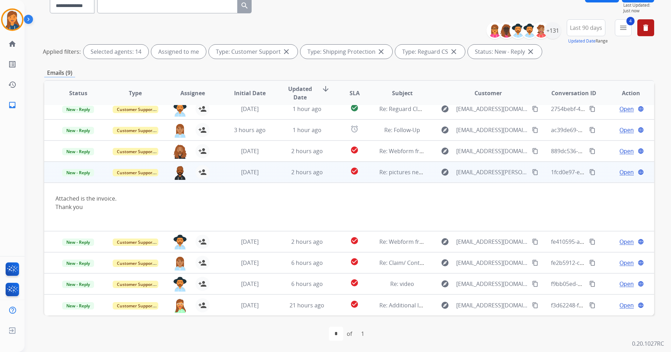
click at [532, 171] on mat-icon "content_copy" at bounding box center [535, 172] width 6 height 6
click at [621, 172] on span "Open" at bounding box center [626, 172] width 14 height 8
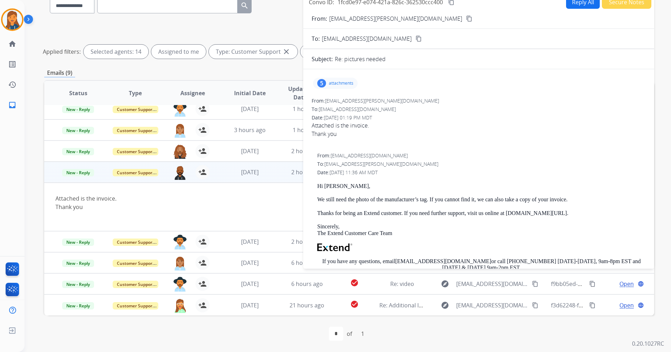
click at [321, 85] on div "5" at bounding box center [321, 83] width 9 height 8
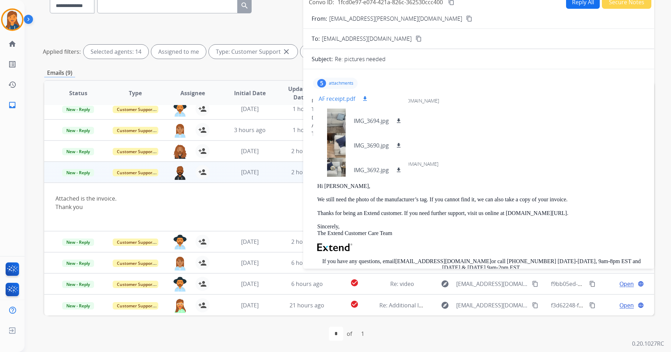
click at [366, 95] on mat-icon "download" at bounding box center [365, 98] width 6 height 6
click at [341, 120] on div at bounding box center [336, 120] width 35 height 25
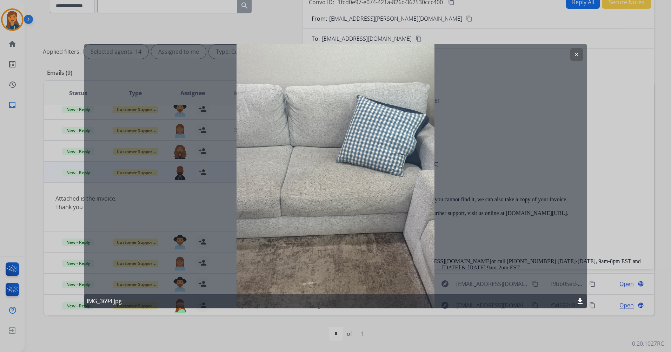
click at [576, 54] on mat-icon "clear" at bounding box center [576, 54] width 6 height 6
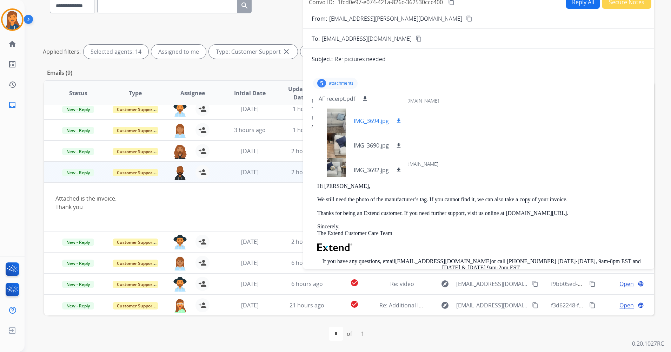
click at [400, 121] on mat-icon "download" at bounding box center [398, 121] width 6 height 6
click at [334, 118] on div at bounding box center [336, 120] width 35 height 25
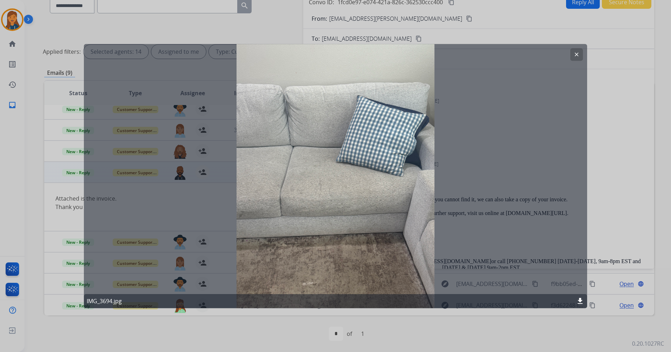
click at [578, 52] on mat-icon "clear" at bounding box center [576, 54] width 6 height 6
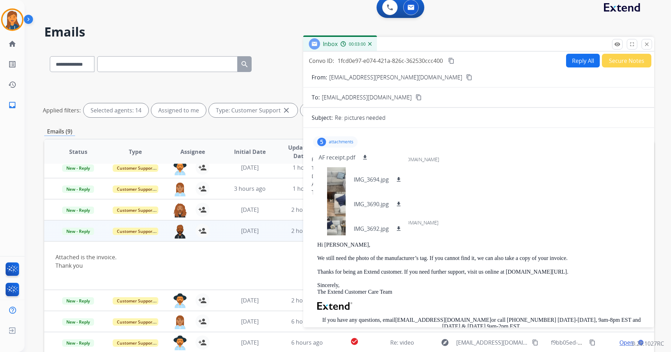
scroll to position [0, 0]
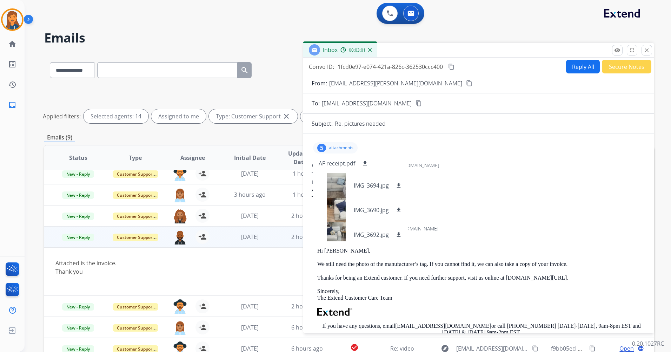
click at [452, 66] on mat-icon "content_copy" at bounding box center [451, 66] width 6 height 6
click at [576, 65] on button "Reply All" at bounding box center [583, 67] width 34 height 14
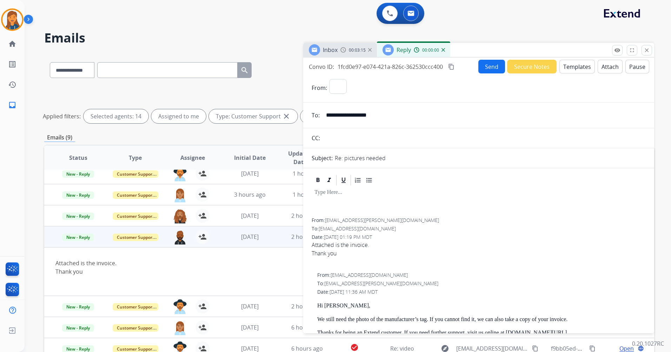
select select "**********"
click at [568, 66] on button "Templates" at bounding box center [576, 67] width 35 height 14
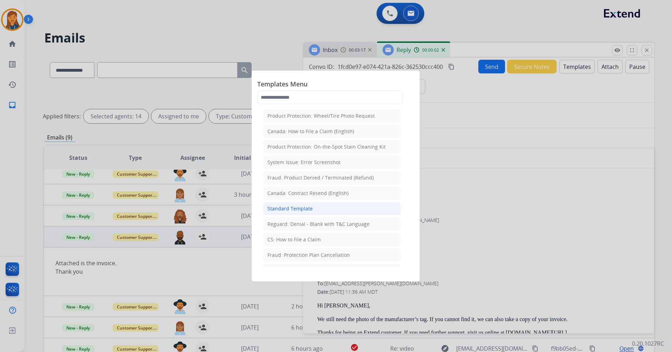
click at [301, 211] on div "Standard Template" at bounding box center [289, 208] width 45 height 7
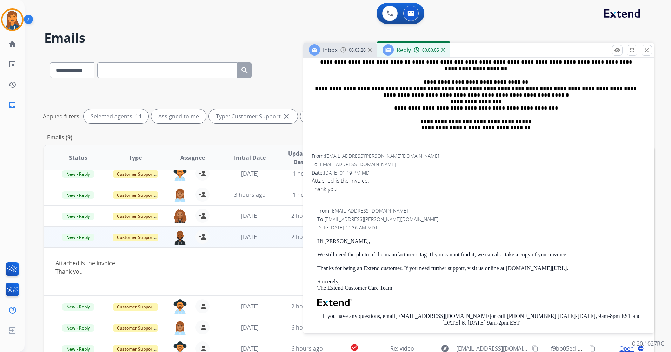
scroll to position [140, 0]
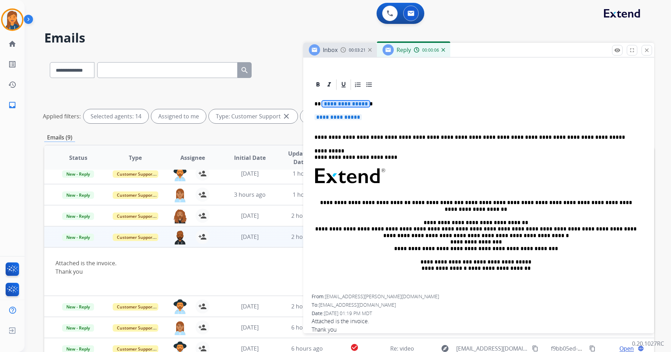
click at [345, 99] on div "**********" at bounding box center [479, 192] width 334 height 203
click at [350, 118] on span "**********" at bounding box center [337, 117] width 47 height 6
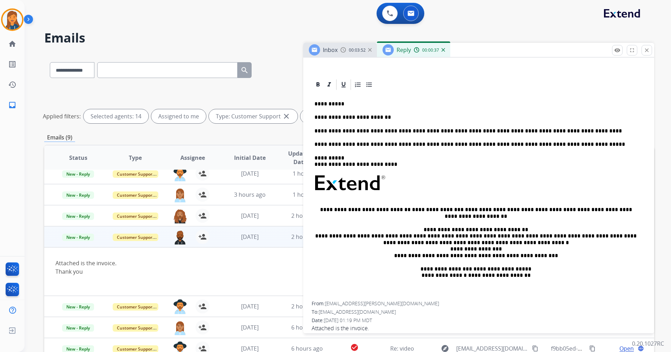
scroll to position [0, 0]
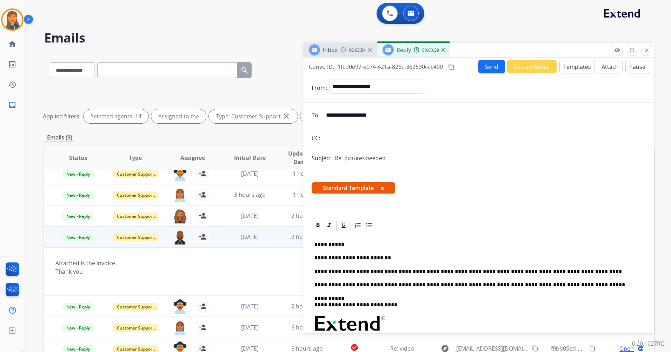
click at [481, 65] on button "Send" at bounding box center [491, 67] width 27 height 14
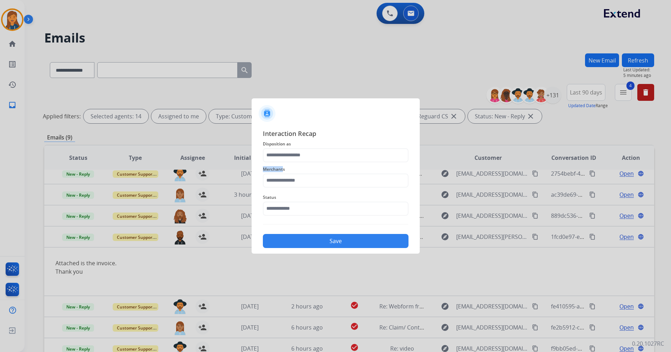
click at [283, 174] on div "Merchants" at bounding box center [336, 176] width 146 height 28
click at [279, 179] on input "text" at bounding box center [336, 180] width 146 height 14
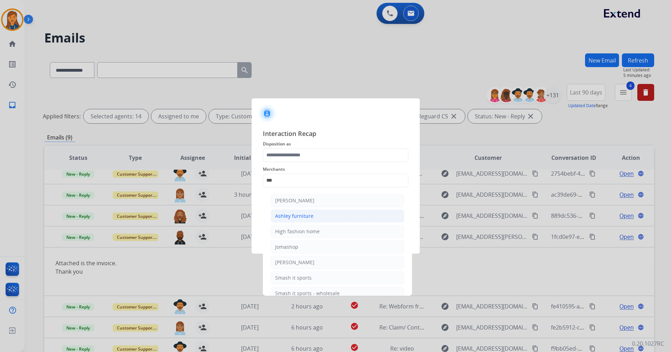
click at [295, 210] on li "Ashley furniture" at bounding box center [337, 215] width 134 height 13
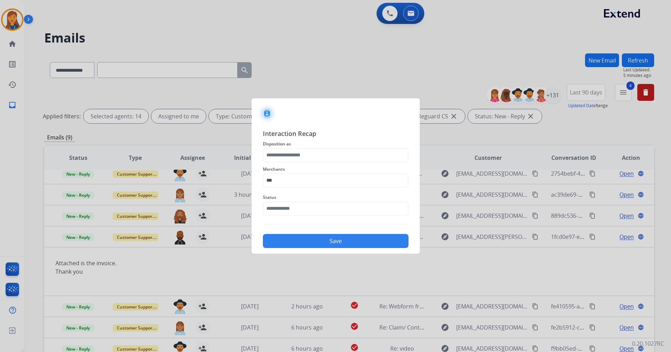
type input "**********"
click at [299, 136] on span "Interaction Recap" at bounding box center [336, 133] width 146 height 11
click at [293, 168] on span "Merchants" at bounding box center [336, 169] width 146 height 8
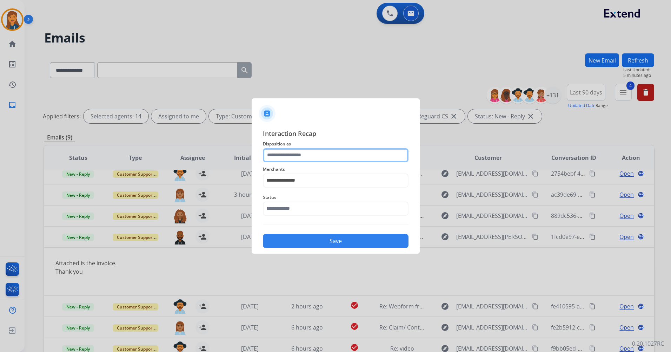
click at [290, 156] on input "text" at bounding box center [336, 155] width 146 height 14
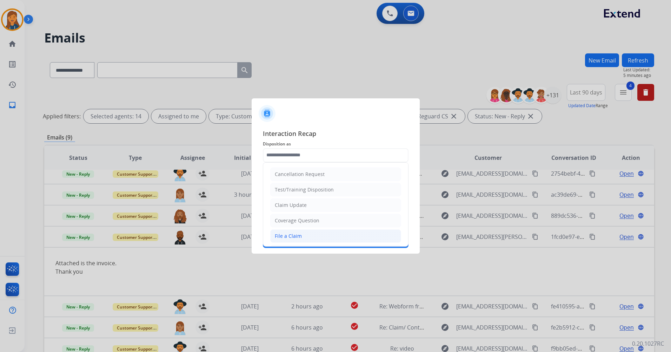
click at [294, 234] on div "File a Claim" at bounding box center [288, 235] width 27 height 7
type input "**********"
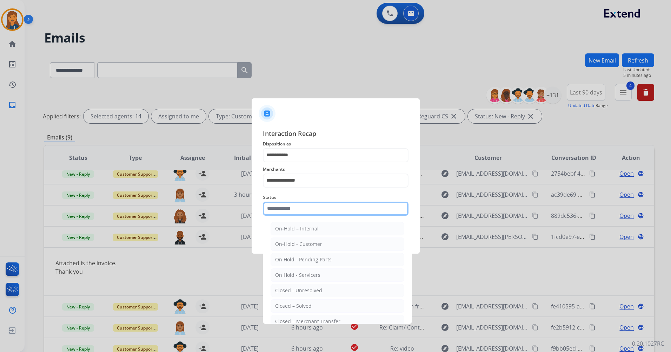
drag, startPoint x: 286, startPoint y: 214, endPoint x: 285, endPoint y: 221, distance: 7.2
click at [286, 214] on input "text" at bounding box center [336, 208] width 146 height 14
click at [285, 311] on li "Closed – Solved" at bounding box center [337, 305] width 134 height 13
type input "**********"
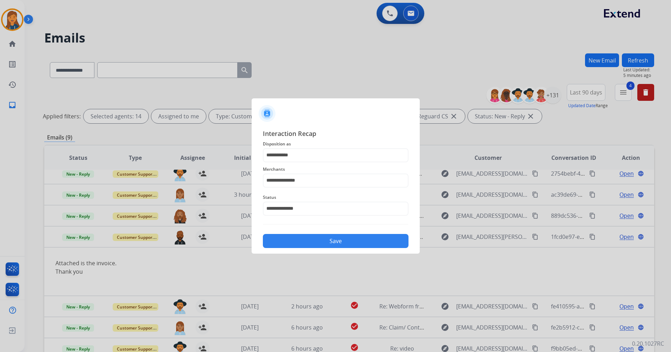
click at [297, 243] on button "Save" at bounding box center [336, 241] width 146 height 14
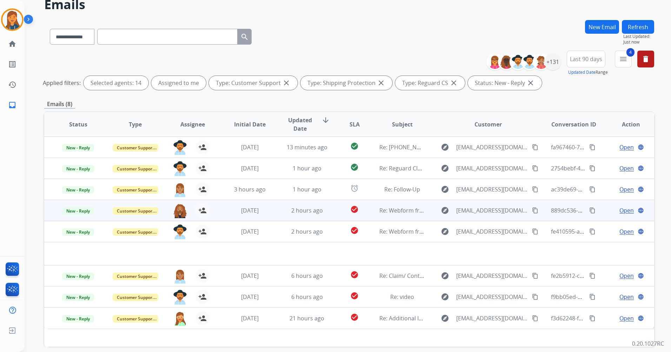
scroll to position [35, 0]
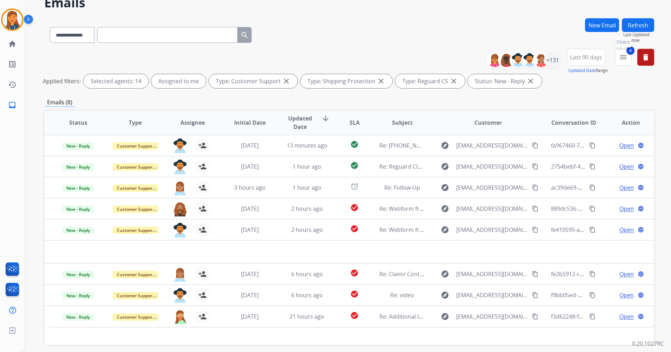
click at [625, 55] on mat-icon "menu" at bounding box center [623, 57] width 8 height 8
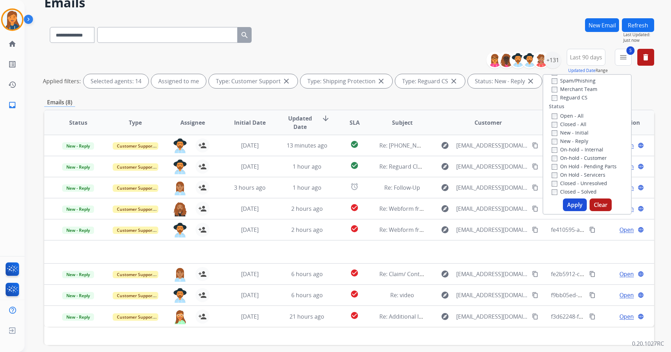
click at [573, 202] on button "Apply" at bounding box center [575, 204] width 24 height 13
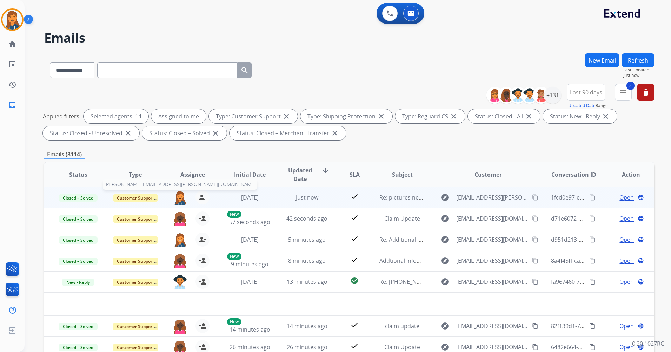
click at [180, 196] on img at bounding box center [180, 197] width 14 height 15
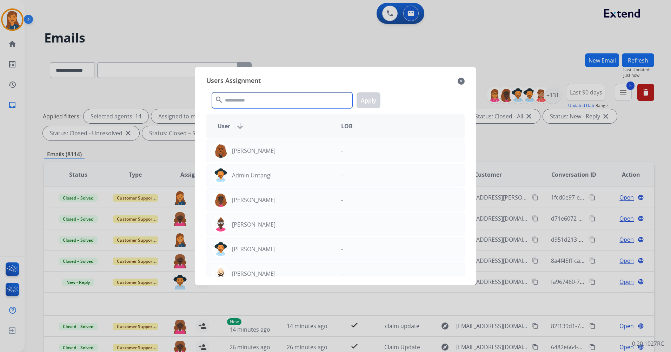
click at [246, 101] on input "text" at bounding box center [282, 100] width 140 height 16
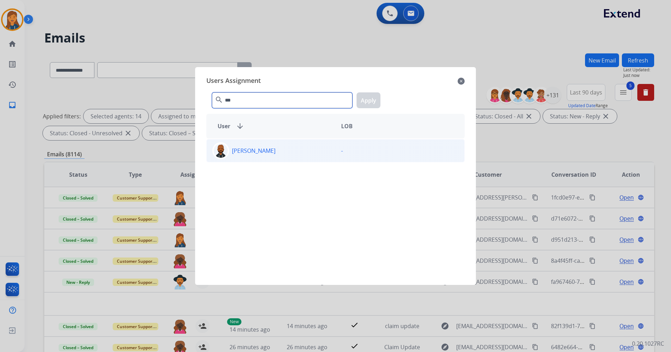
type input "***"
click at [249, 149] on p "[PERSON_NAME]" at bounding box center [254, 150] width 44 height 8
click at [376, 102] on button "Apply" at bounding box center [368, 100] width 24 height 16
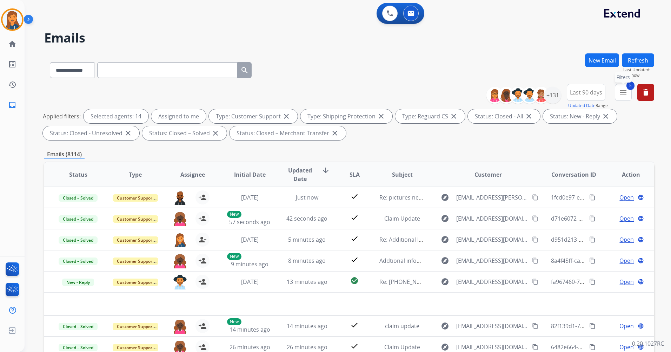
click at [618, 93] on button "5 menu Filters" at bounding box center [623, 92] width 17 height 17
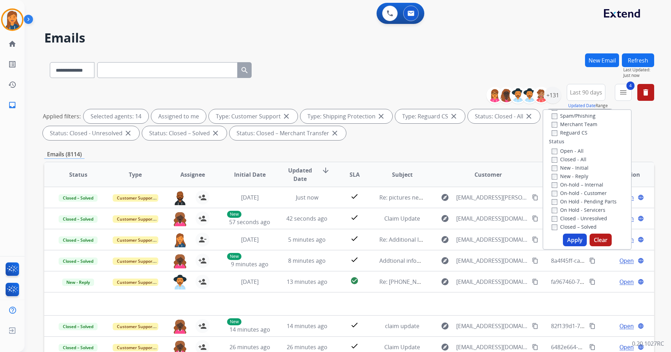
click at [573, 239] on button "Apply" at bounding box center [575, 239] width 24 height 13
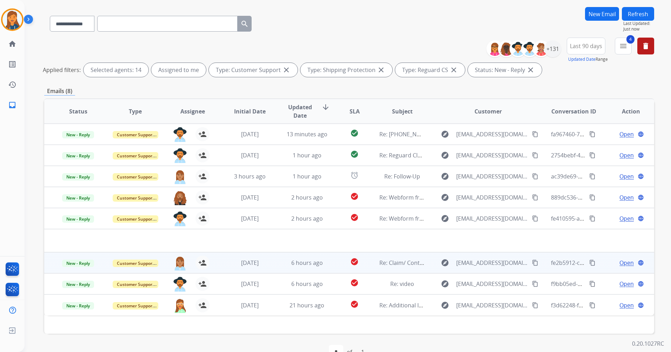
scroll to position [65, 0]
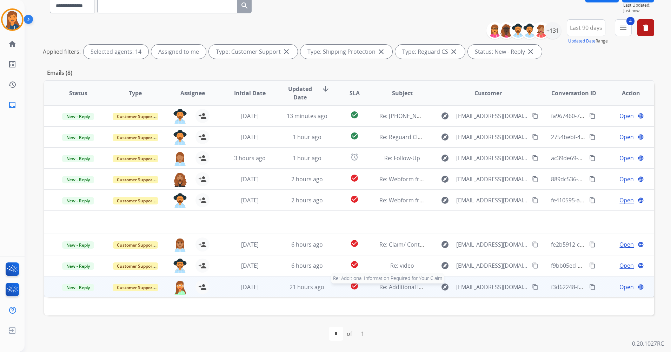
click at [405, 285] on span "Re: Additional Information Required for Your Claim" at bounding box center [446, 287] width 134 height 8
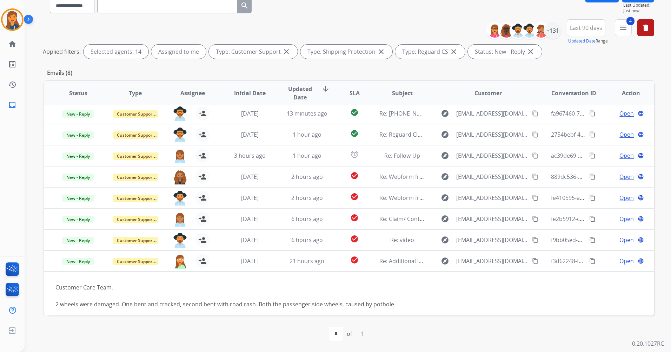
scroll to position [0, 0]
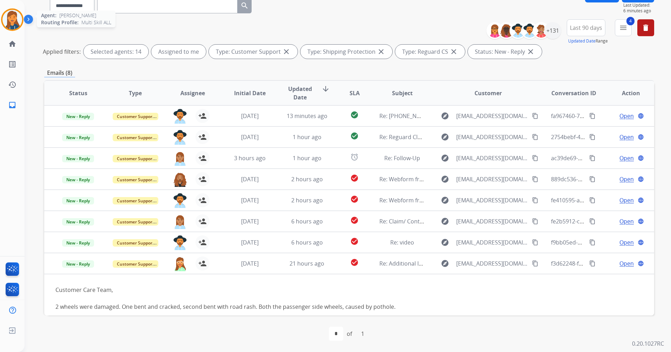
click at [8, 14] on img at bounding box center [12, 20] width 20 height 20
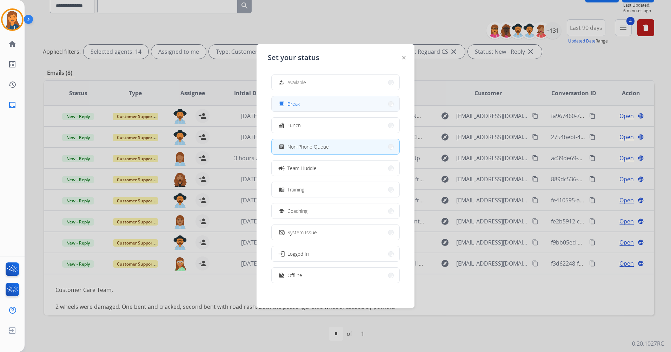
click at [298, 100] on div "free_breakfast Break" at bounding box center [288, 104] width 23 height 8
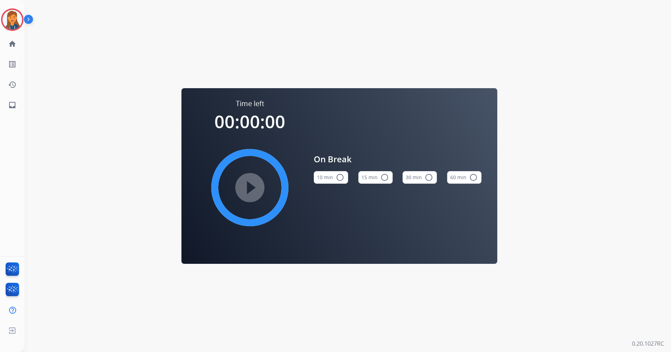
click at [368, 172] on button "15 min radio_button_unchecked" at bounding box center [375, 177] width 34 height 13
click at [8, 11] on img at bounding box center [12, 20] width 20 height 20
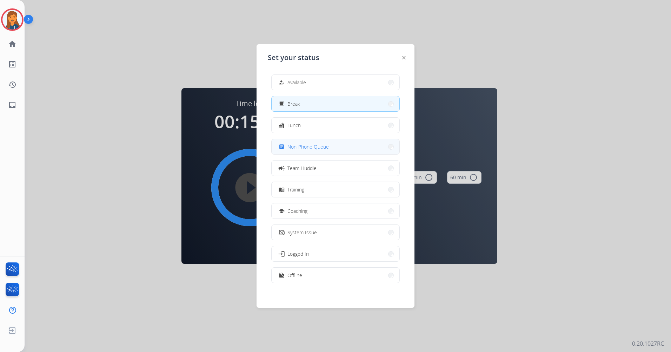
click at [290, 145] on span "Non-Phone Queue" at bounding box center [307, 146] width 41 height 7
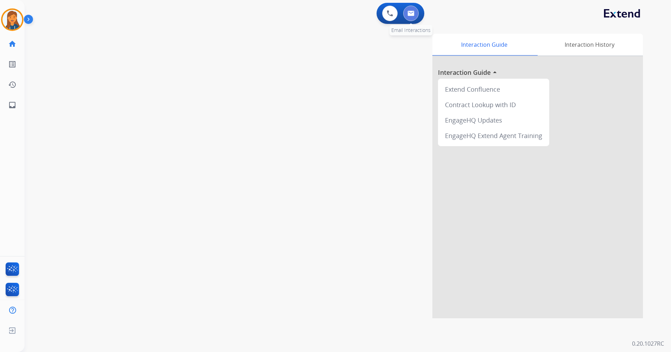
click at [412, 7] on button at bounding box center [410, 13] width 15 height 15
select select "**********"
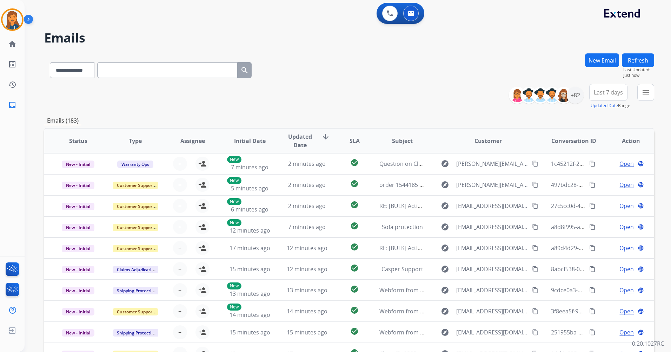
click at [616, 61] on button "New Email" at bounding box center [602, 60] width 34 height 14
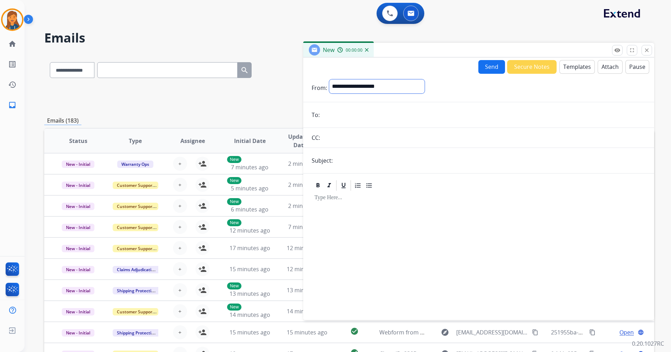
click at [420, 82] on select "**********" at bounding box center [376, 86] width 95 height 14
select select "**********"
click at [329, 79] on select "**********" at bounding box center [376, 86] width 95 height 14
click at [340, 121] on input "email" at bounding box center [484, 115] width 324 height 14
paste input "**********"
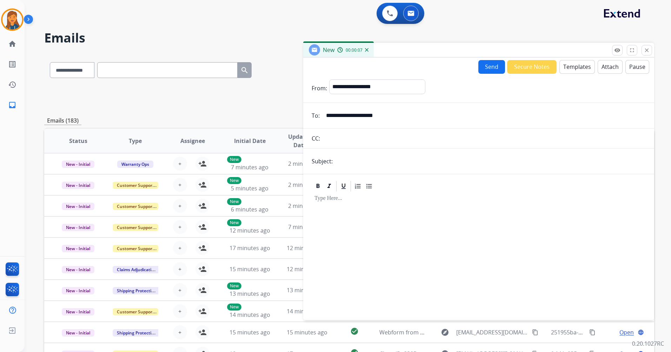
type input "**********"
click at [354, 167] on input "text" at bounding box center [490, 161] width 311 height 14
type input "*********"
click at [570, 62] on button "Templates" at bounding box center [576, 67] width 35 height 14
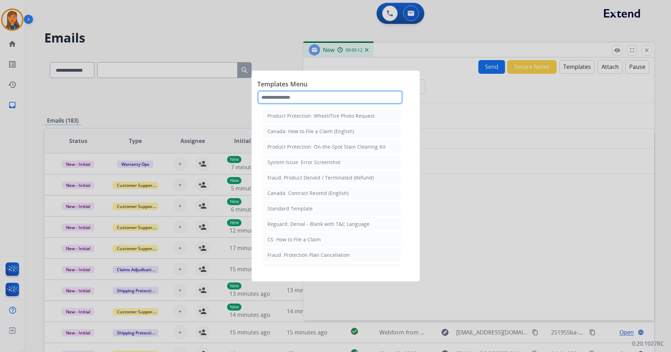
click at [288, 95] on input "text" at bounding box center [330, 97] width 146 height 14
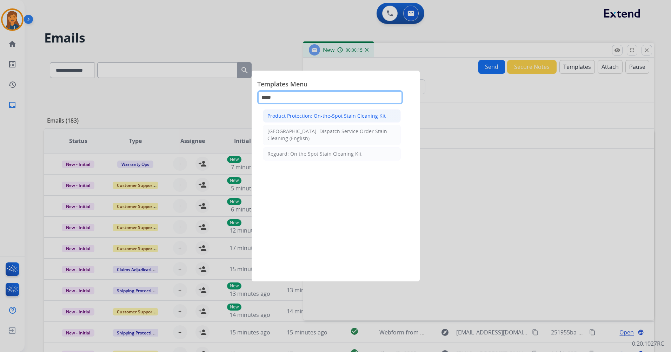
type input "*****"
click at [305, 112] on li "Product Protection: On-the-Spot Stain Cleaning Kit" at bounding box center [332, 115] width 138 height 13
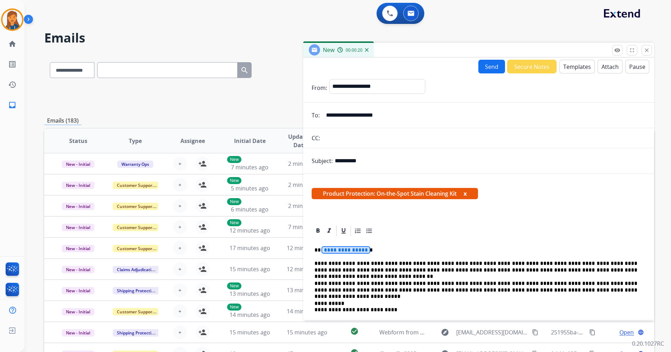
click at [330, 248] on span "**********" at bounding box center [345, 250] width 47 height 6
click at [487, 67] on button "Send" at bounding box center [491, 67] width 27 height 14
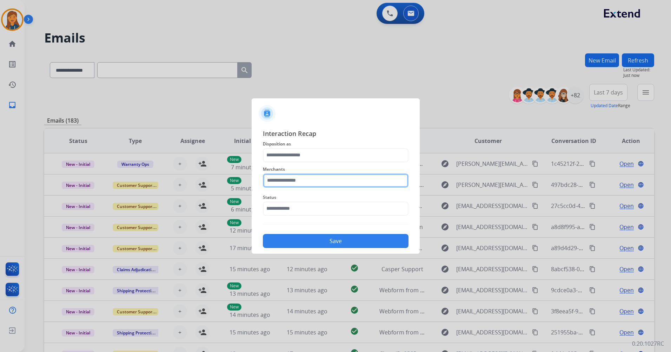
click at [295, 182] on input "text" at bounding box center [336, 180] width 146 height 14
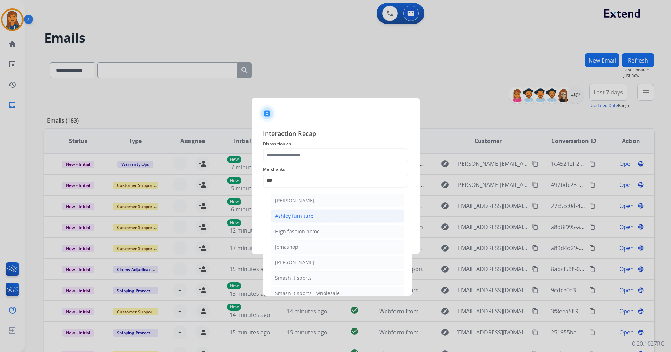
click at [292, 214] on div "Ashley furniture" at bounding box center [294, 215] width 38 height 7
type input "**********"
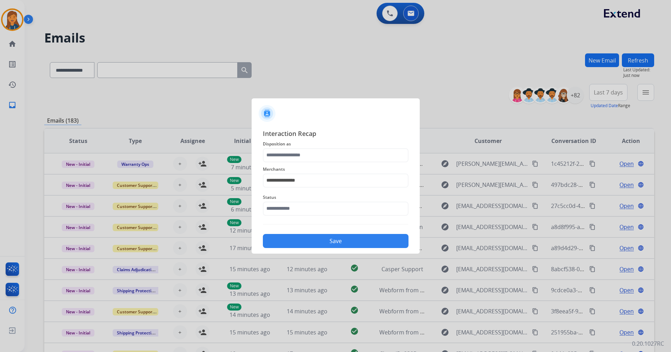
click at [292, 147] on span "Disposition as" at bounding box center [336, 144] width 146 height 8
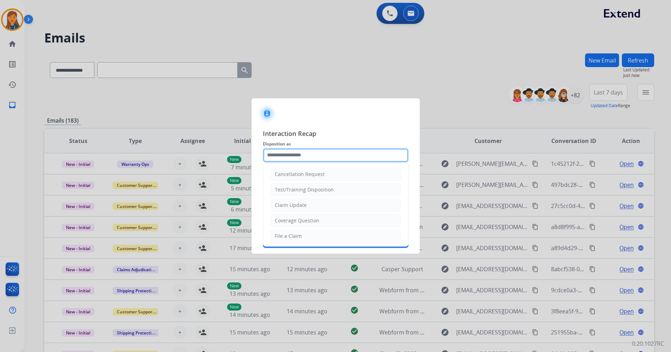
click at [289, 156] on input "text" at bounding box center [336, 155] width 146 height 14
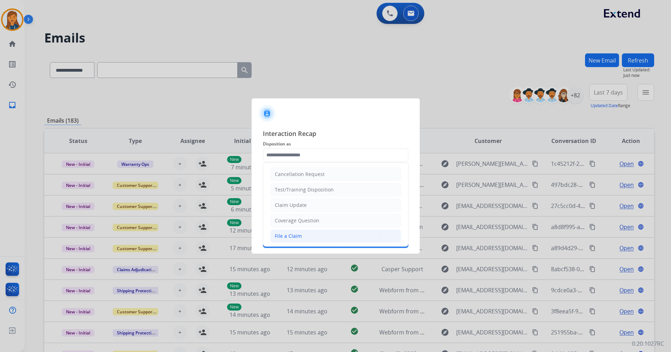
click at [292, 231] on li "File a Claim" at bounding box center [335, 235] width 131 height 13
type input "**********"
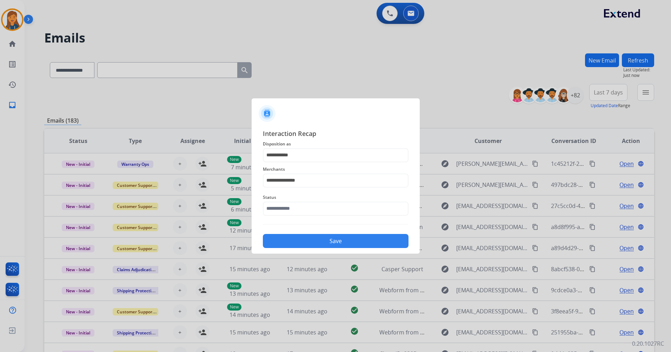
click at [289, 215] on div "Status" at bounding box center [336, 204] width 146 height 28
click at [288, 210] on input "text" at bounding box center [336, 208] width 146 height 14
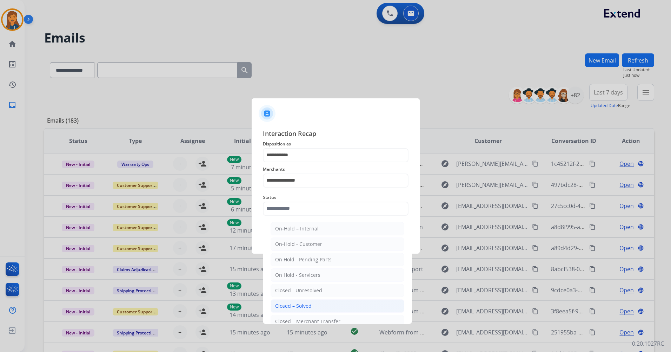
click at [286, 303] on div "Closed – Solved" at bounding box center [293, 305] width 36 height 7
type input "**********"
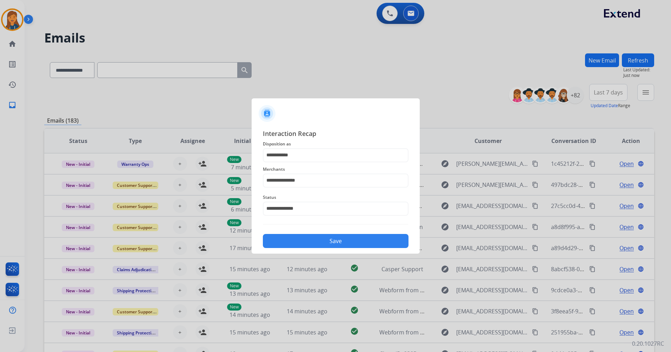
click at [284, 242] on button "Save" at bounding box center [336, 241] width 146 height 14
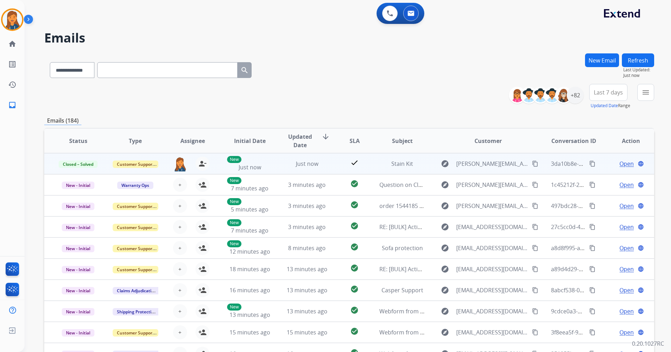
click at [589, 165] on mat-icon "content_copy" at bounding box center [592, 163] width 6 height 6
